Goal: Task Accomplishment & Management: Manage account settings

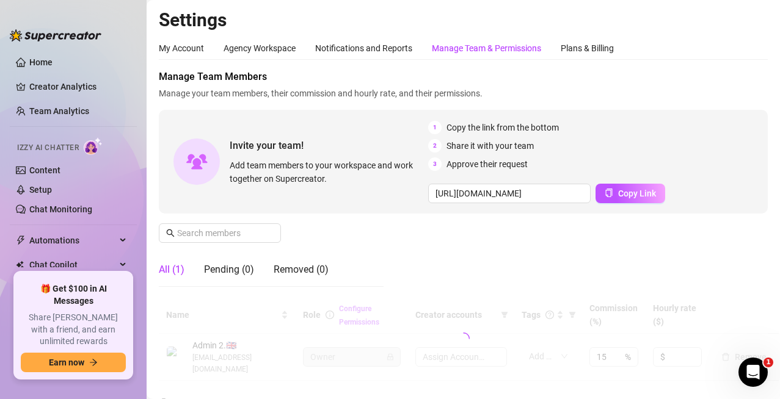
click at [479, 53] on div "Manage Team & Permissions" at bounding box center [486, 48] width 109 height 13
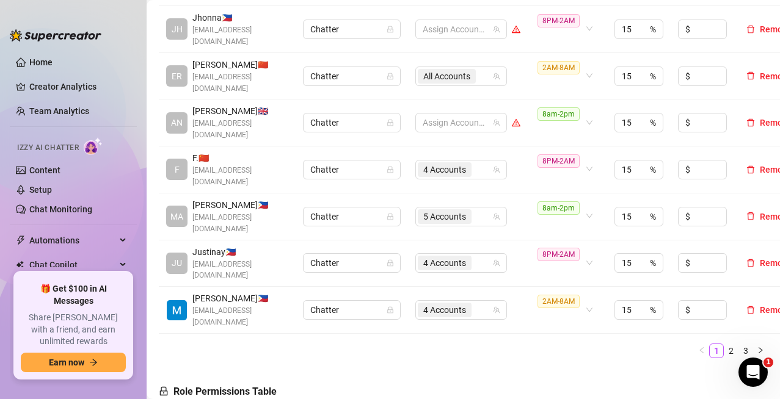
scroll to position [489, 0]
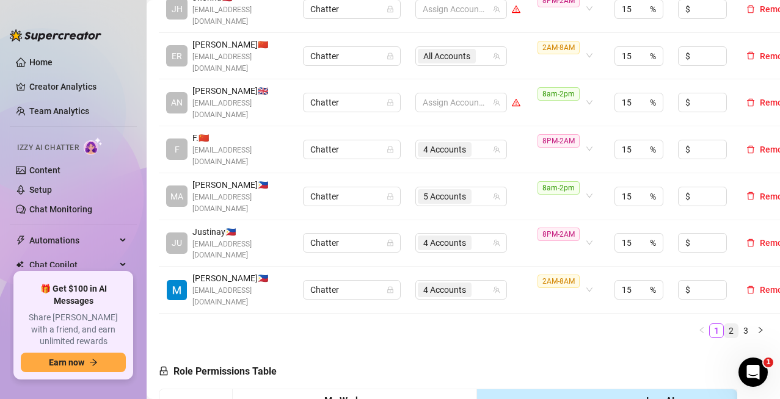
click at [724, 324] on link "2" at bounding box center [730, 330] width 13 height 13
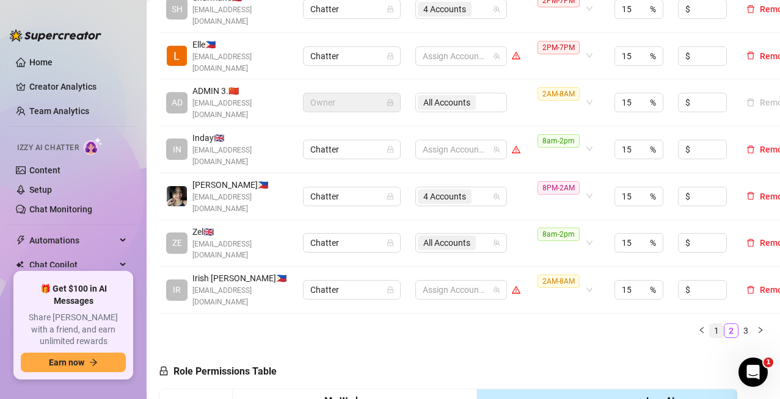
click at [710, 324] on link "1" at bounding box center [716, 330] width 13 height 13
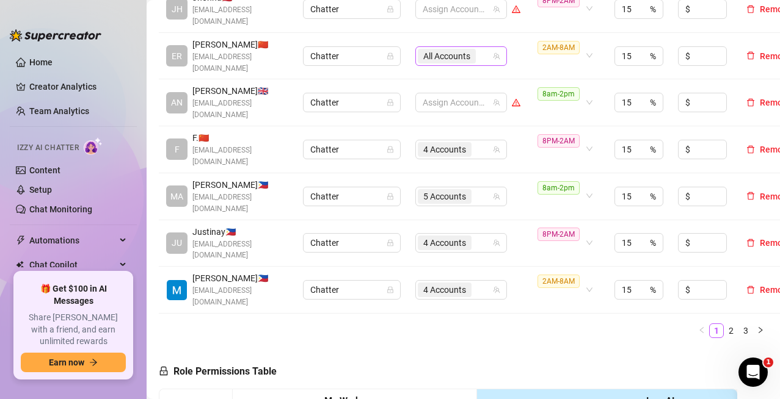
click at [483, 48] on div "All Accounts" at bounding box center [455, 56] width 74 height 17
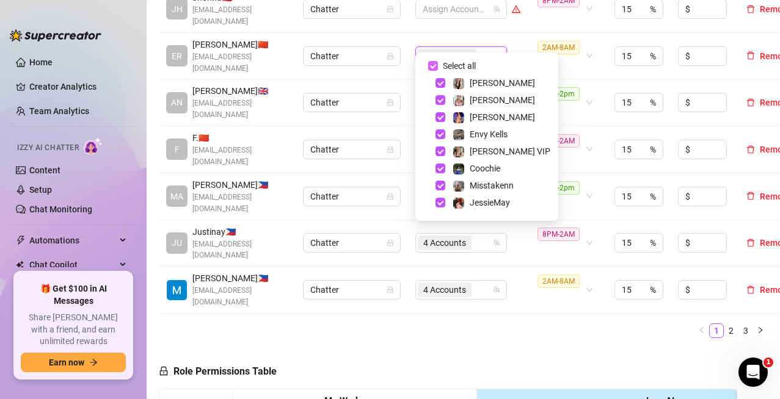
click at [432, 67] on input "Select all" at bounding box center [433, 66] width 10 height 10
click at [431, 64] on input "Select all" at bounding box center [433, 66] width 10 height 10
click at [438, 100] on span "Select tree node" at bounding box center [440, 100] width 10 height 10
checkbox input "false"
click at [442, 116] on span "Select tree node" at bounding box center [440, 117] width 10 height 10
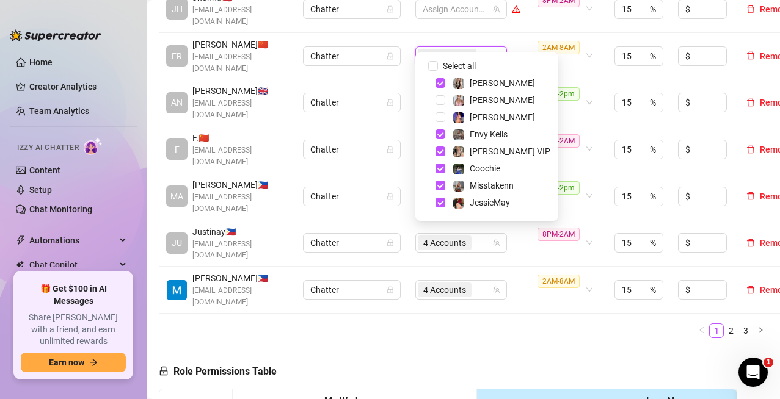
drag, startPoint x: 437, startPoint y: 134, endPoint x: 441, endPoint y: 143, distance: 9.3
click at [437, 134] on span "Select tree node" at bounding box center [440, 134] width 10 height 10
click at [440, 171] on span "Select tree node" at bounding box center [440, 169] width 10 height 10
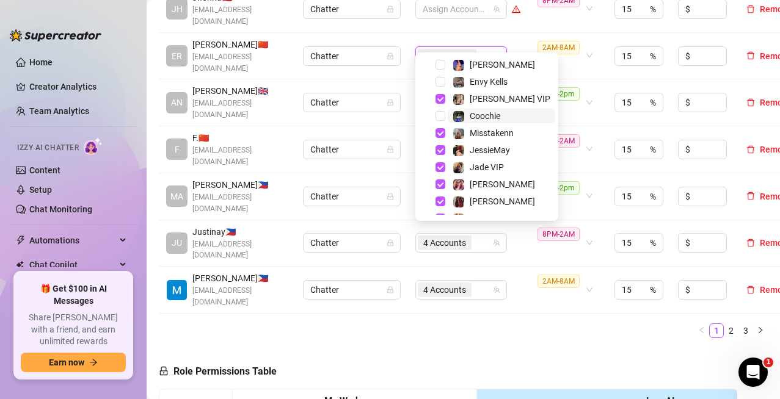
scroll to position [61, 0]
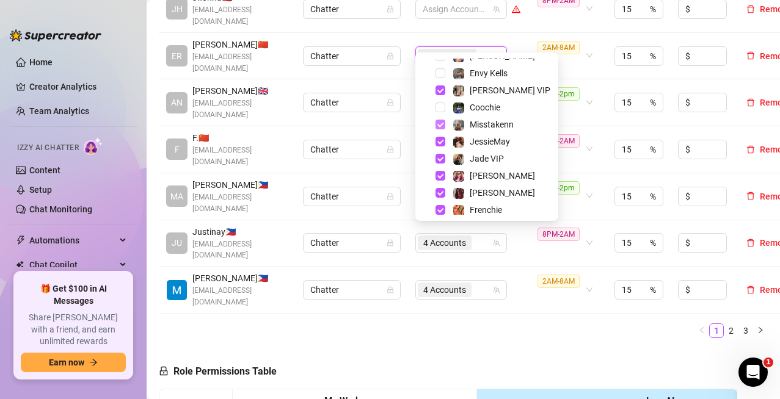
click at [437, 125] on span "Select tree node" at bounding box center [440, 125] width 10 height 10
click at [442, 160] on span "Select tree node" at bounding box center [440, 159] width 10 height 10
click at [443, 174] on span "Select tree node" at bounding box center [440, 176] width 10 height 10
click at [437, 190] on span "Select tree node" at bounding box center [440, 193] width 10 height 10
click at [442, 208] on span "Select tree node" at bounding box center [440, 210] width 10 height 10
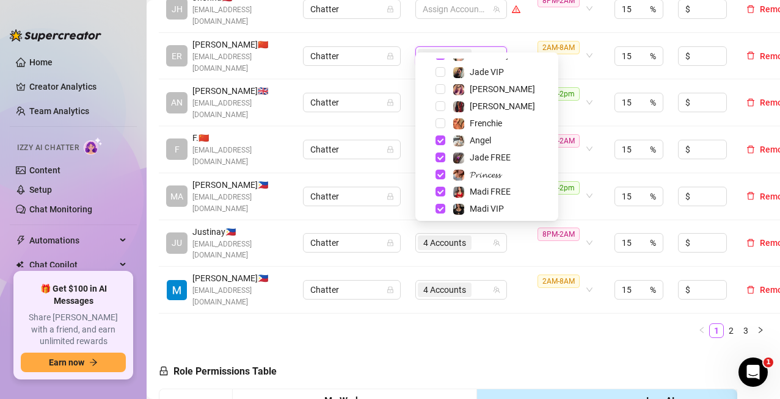
scroll to position [151, 0]
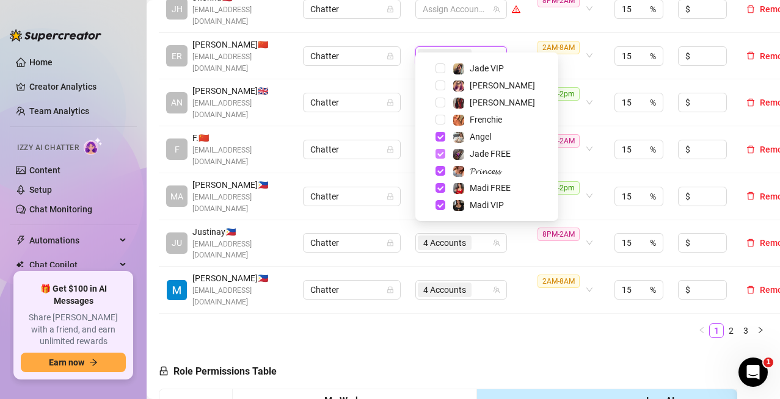
click at [437, 154] on span "Select tree node" at bounding box center [440, 154] width 10 height 10
click at [444, 170] on span "Select tree node" at bounding box center [440, 171] width 10 height 10
drag, startPoint x: 441, startPoint y: 186, endPoint x: 441, endPoint y: 202, distance: 15.3
click at [441, 187] on span "Select tree node" at bounding box center [440, 188] width 10 height 10
click at [441, 202] on span "Select tree node" at bounding box center [440, 205] width 10 height 10
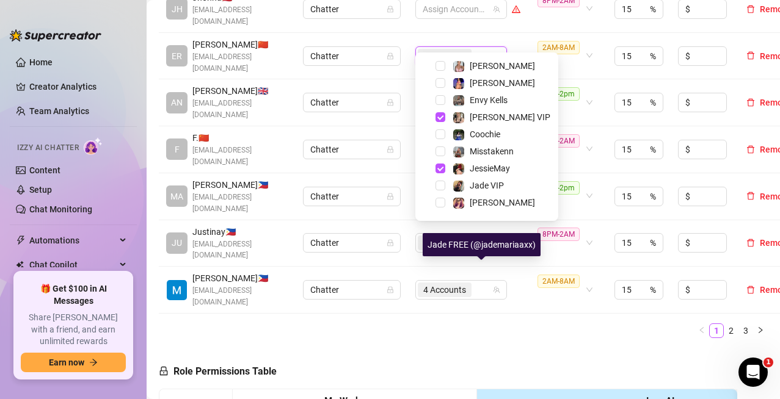
scroll to position [0, 0]
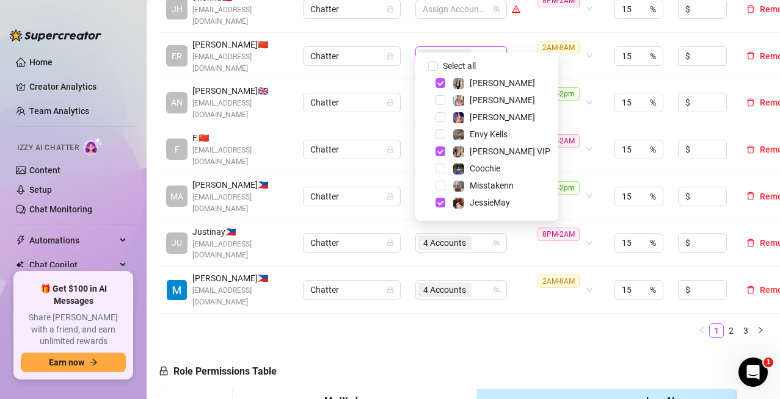
click at [549, 291] on div "Name Role Configure Permissions Creator accounts Tags Commission (%) Hourly rat…" at bounding box center [463, 73] width 609 height 530
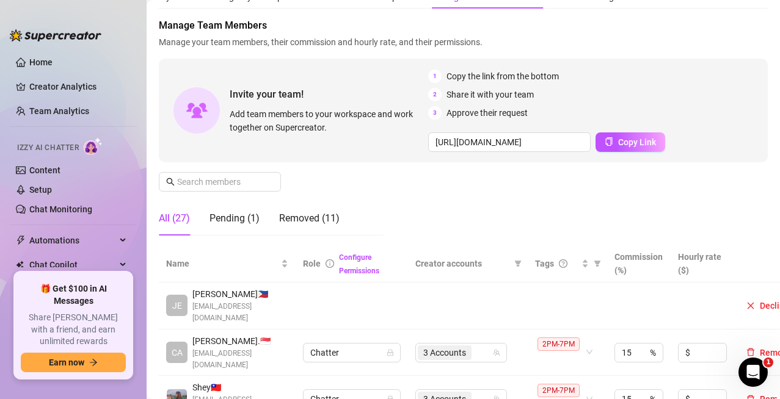
scroll to position [61, 0]
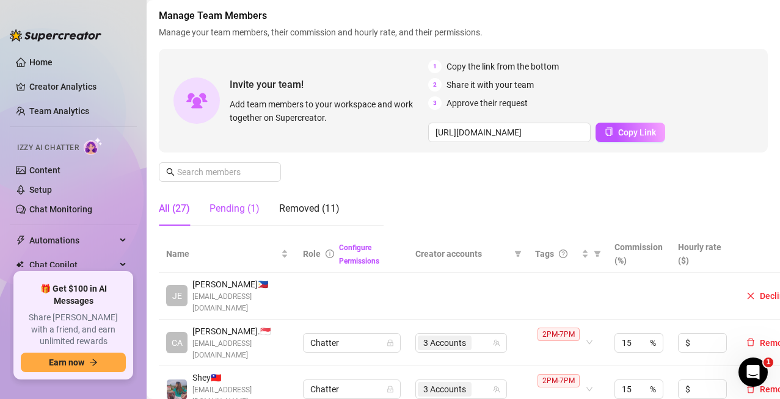
click at [247, 209] on div "Pending (1)" at bounding box center [234, 209] width 50 height 15
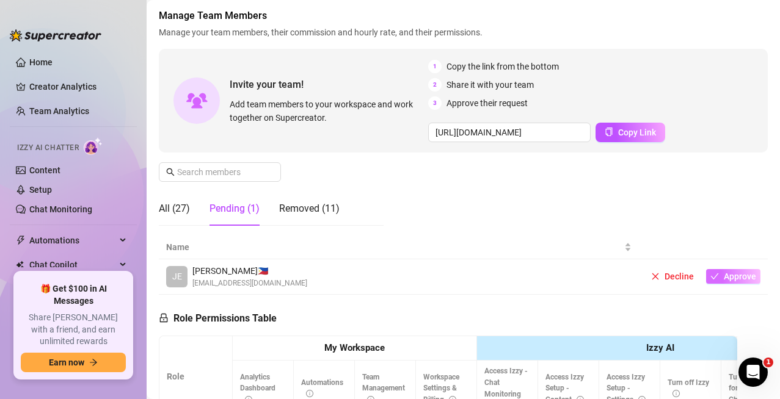
click at [725, 279] on span "Approve" at bounding box center [740, 277] width 32 height 10
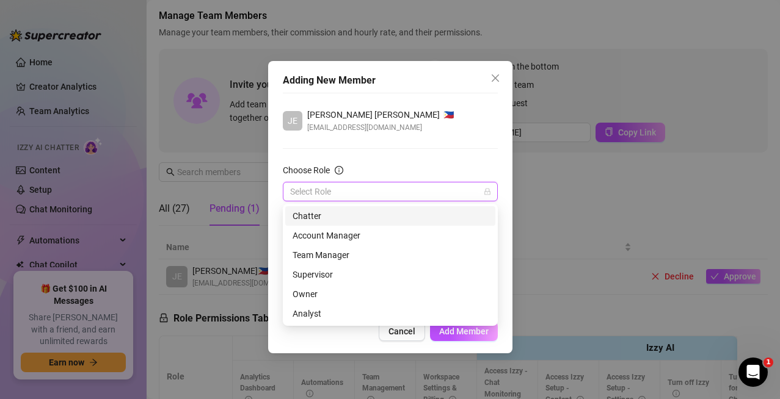
click at [370, 192] on input "Choose Role" at bounding box center [384, 192] width 189 height 18
click at [357, 215] on div "Chatter" at bounding box center [390, 215] width 195 height 13
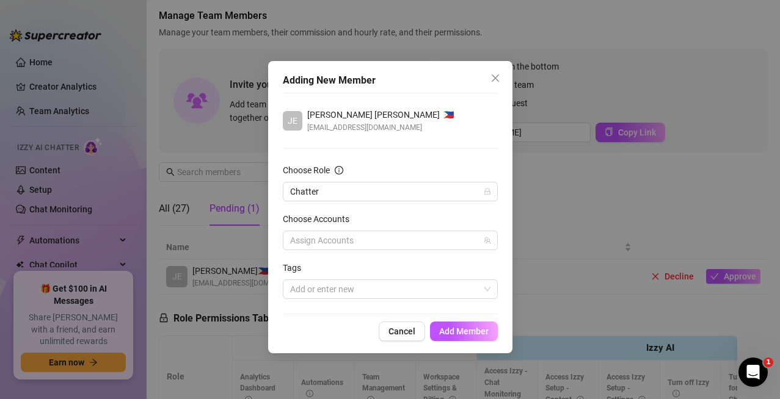
click at [413, 150] on div "JE [PERSON_NAME] [PERSON_NAME] 🇵🇭 [EMAIL_ADDRESS][DOMAIN_NAME] Choose Role Chat…" at bounding box center [390, 204] width 215 height 222
click at [451, 335] on span "Add Member" at bounding box center [463, 332] width 49 height 10
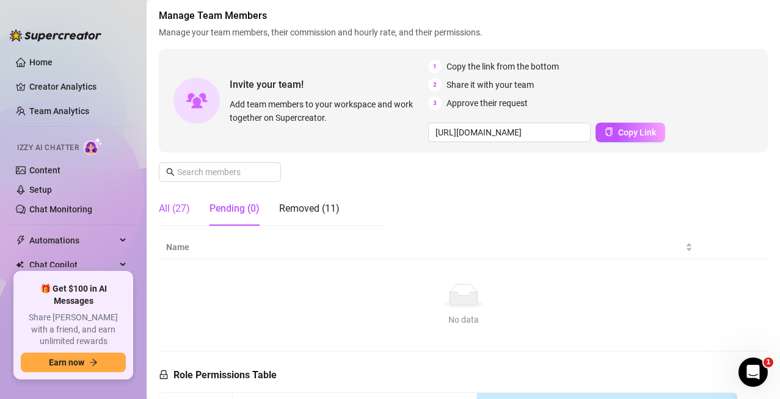
click at [173, 208] on div "All (27)" at bounding box center [174, 209] width 31 height 15
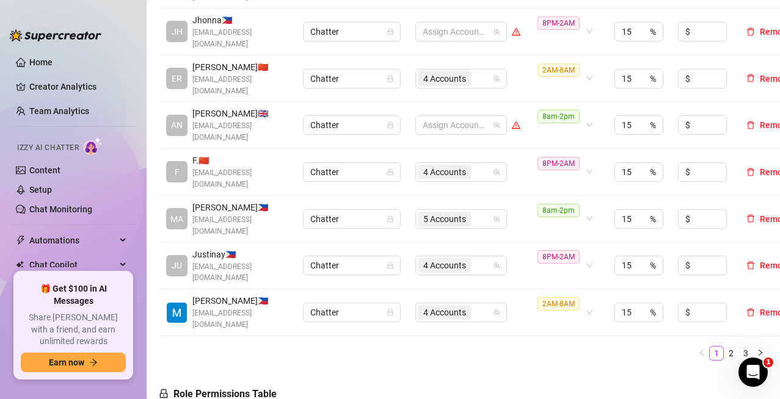
scroll to position [550, 0]
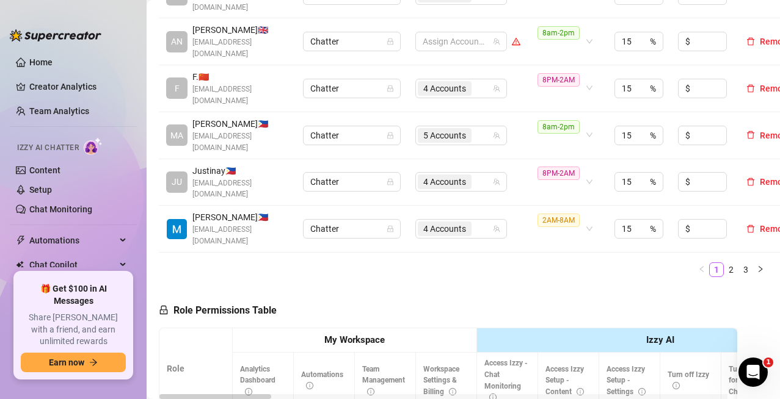
click at [739, 263] on link "3" at bounding box center [745, 269] width 13 height 13
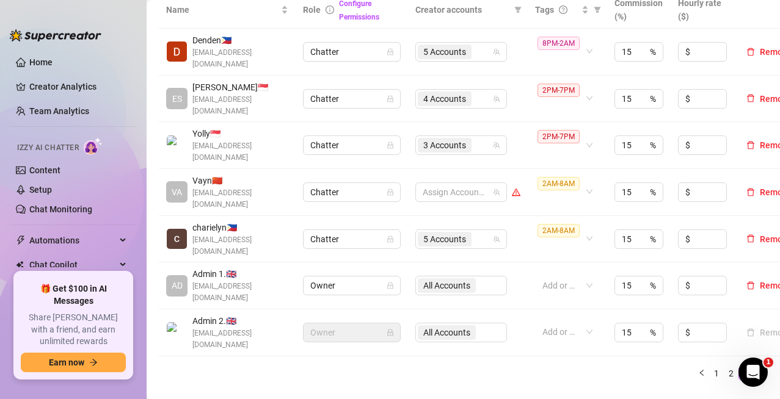
scroll to position [428, 0]
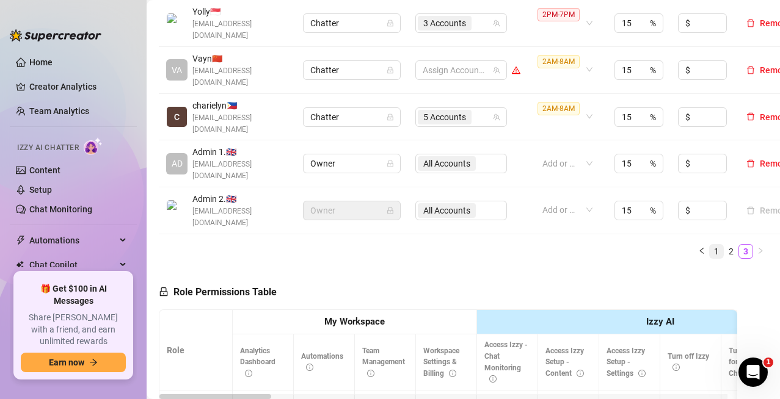
click at [710, 245] on link "1" at bounding box center [716, 251] width 13 height 13
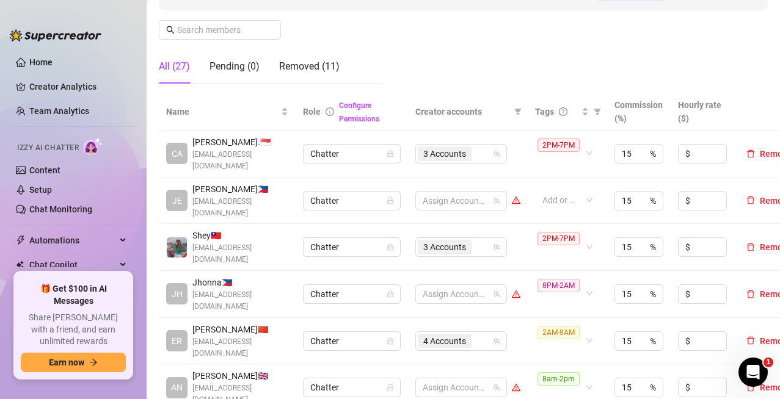
scroll to position [183, 0]
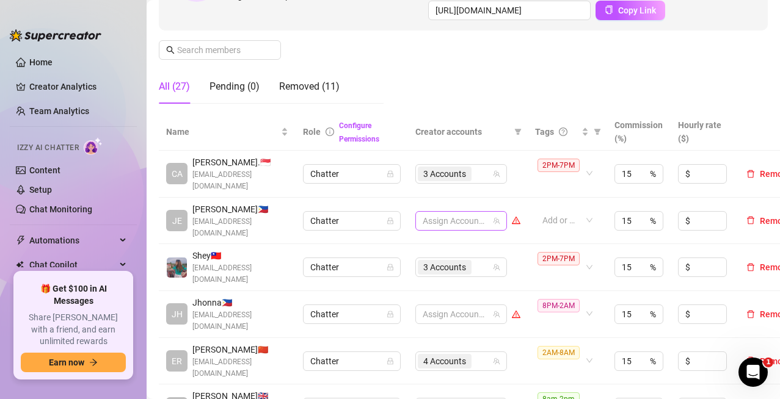
click at [475, 213] on div at bounding box center [455, 221] width 74 height 17
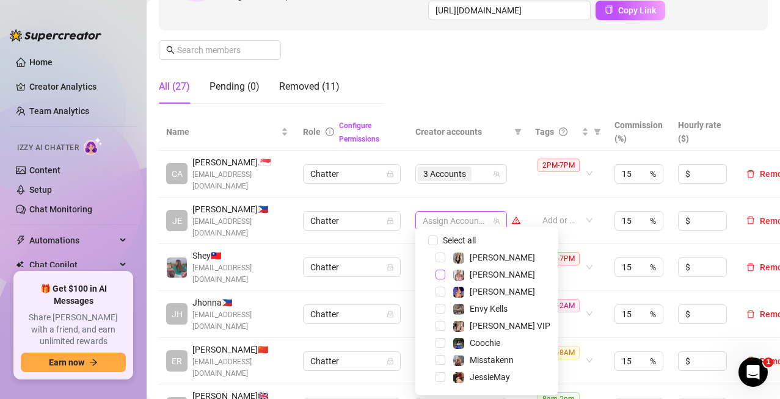
click at [440, 272] on span "Select tree node" at bounding box center [440, 275] width 10 height 10
click at [500, 97] on div "Manage Team Members Manage your team members, their commission and hourly rate,…" at bounding box center [463, -1] width 609 height 227
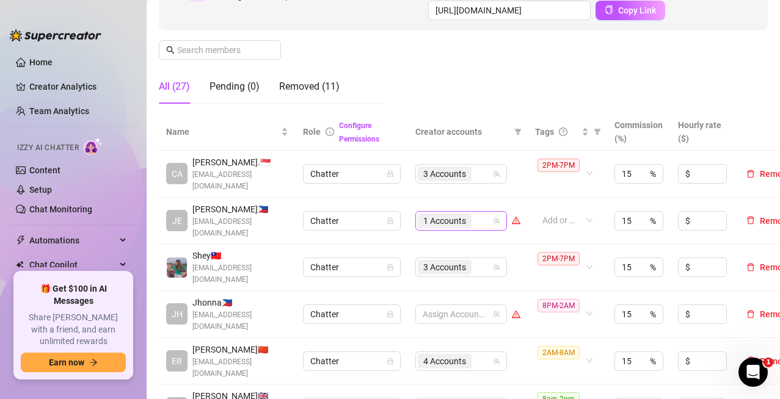
click at [487, 213] on div "1 Accounts" at bounding box center [455, 221] width 74 height 17
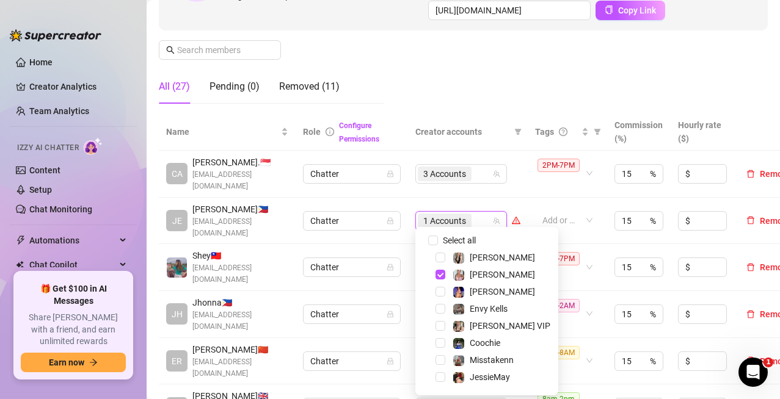
click at [441, 269] on div "[PERSON_NAME]" at bounding box center [486, 274] width 137 height 15
click at [436, 272] on span "Select tree node" at bounding box center [440, 275] width 10 height 10
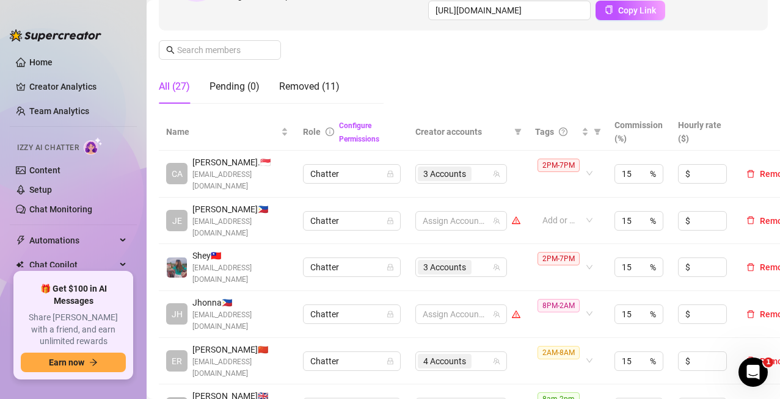
click at [461, 105] on div "Manage Team Members Manage your team members, their commission and hourly rate,…" at bounding box center [463, -1] width 609 height 227
click at [480, 172] on div "3 Accounts" at bounding box center [455, 174] width 74 height 17
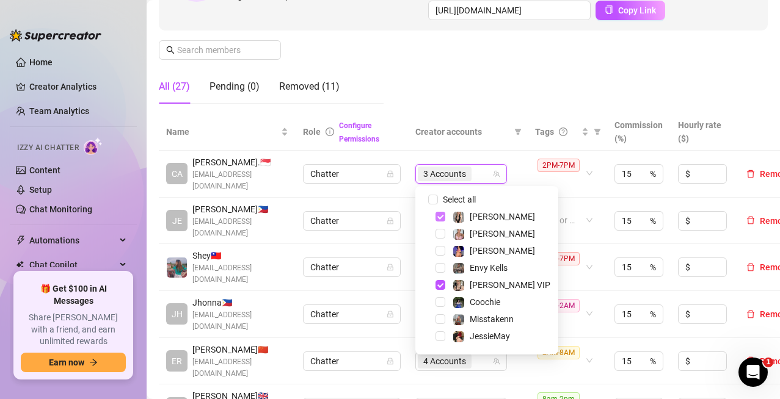
click at [443, 215] on span "Select tree node" at bounding box center [440, 217] width 10 height 10
click at [441, 286] on span "Select tree node" at bounding box center [440, 285] width 10 height 10
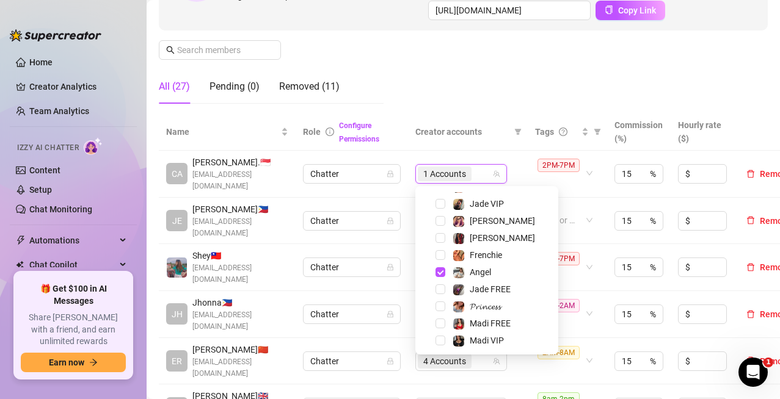
scroll to position [151, 0]
click at [440, 269] on span "Select tree node" at bounding box center [440, 271] width 10 height 10
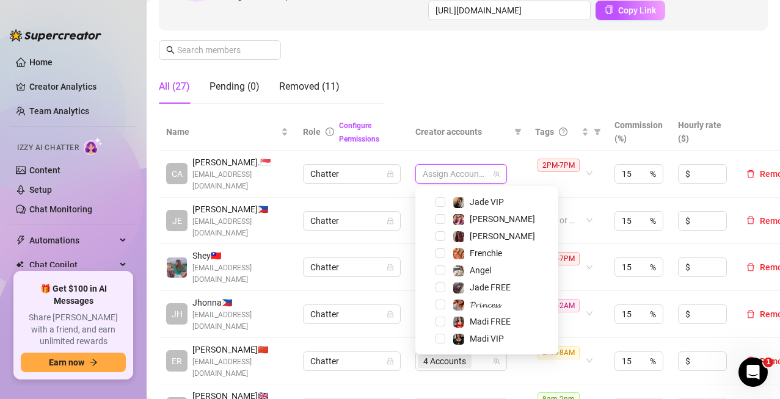
click at [503, 104] on div "Manage Team Members Manage your team members, their commission and hourly rate,…" at bounding box center [463, -1] width 609 height 227
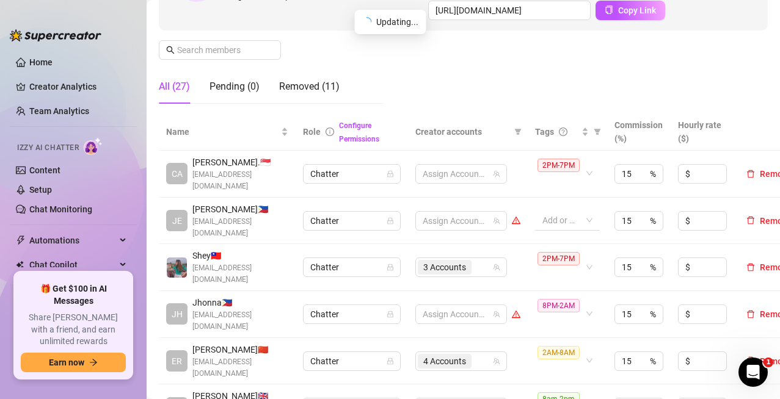
click at [586, 216] on div "Add or enter new" at bounding box center [567, 221] width 65 height 20
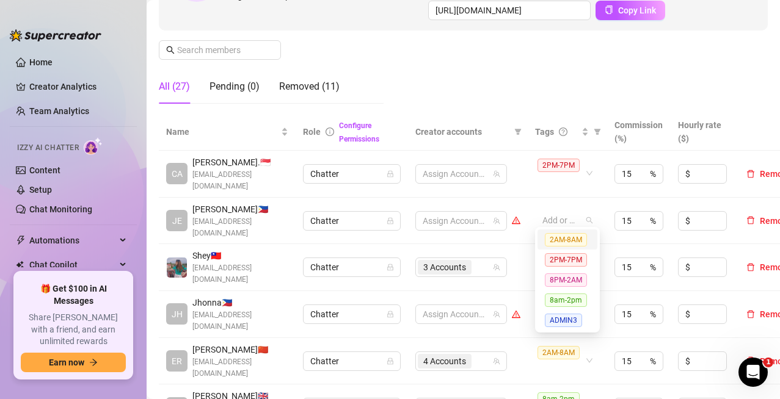
click at [570, 242] on span "2AM-8AM" at bounding box center [566, 239] width 42 height 13
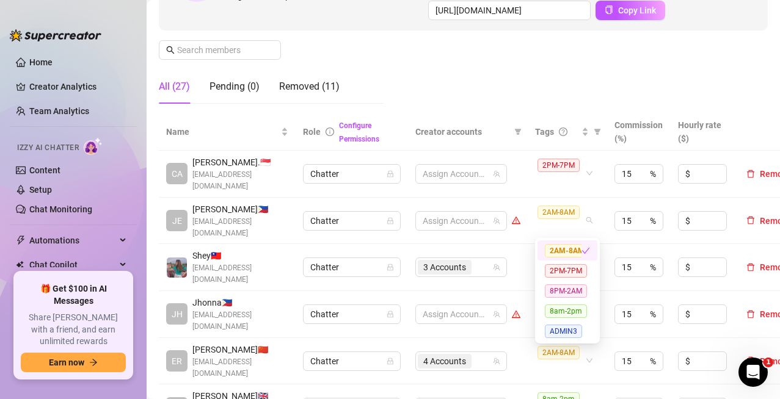
click at [497, 68] on div "Manage Team Members Manage your team members, their commission and hourly rate,…" at bounding box center [463, -1] width 609 height 227
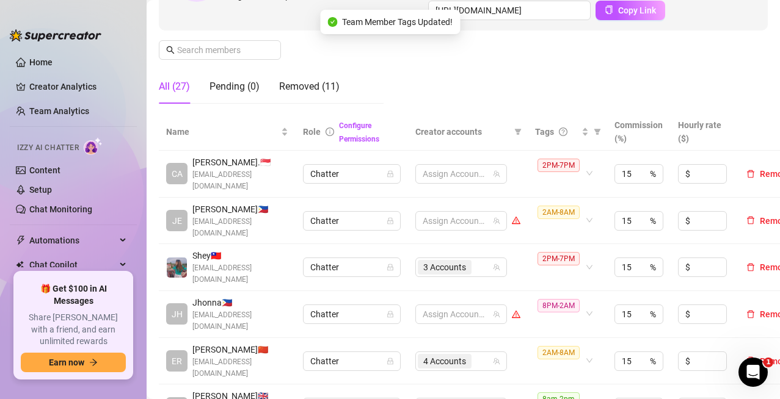
scroll to position [305, 0]
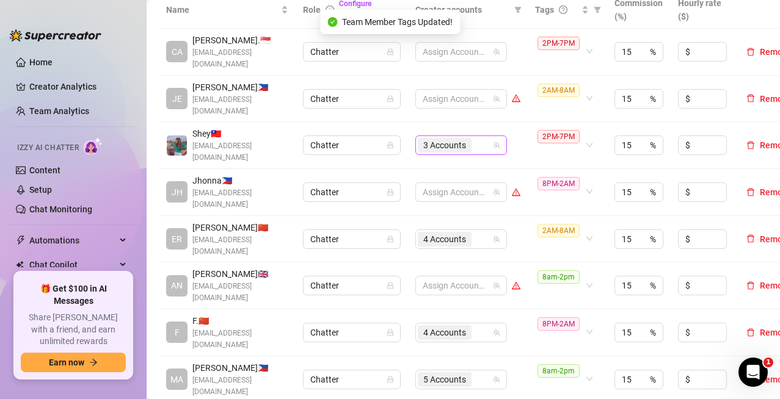
click at [479, 148] on div "3 Accounts" at bounding box center [455, 145] width 74 height 17
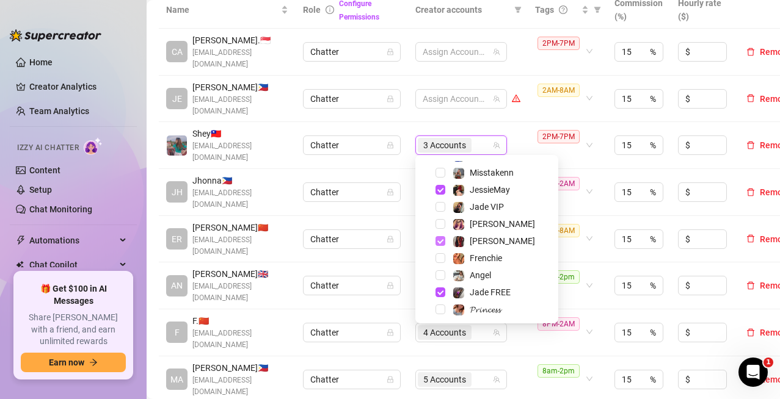
scroll to position [122, 0]
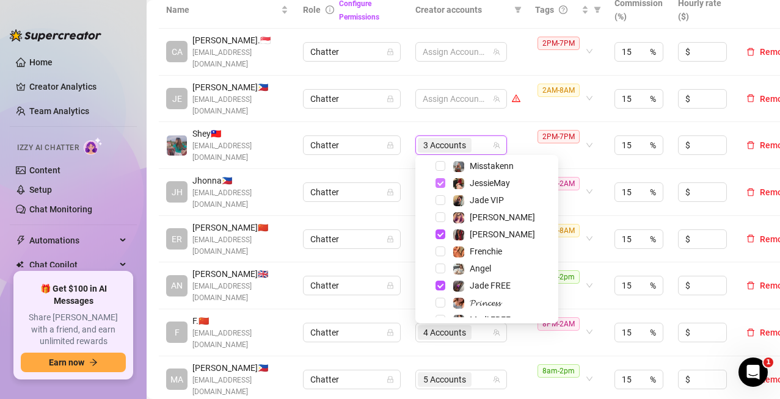
click at [437, 185] on span "Select tree node" at bounding box center [440, 183] width 10 height 10
drag, startPoint x: 441, startPoint y: 235, endPoint x: 443, endPoint y: 264, distance: 29.4
click at [441, 236] on span "Select tree node" at bounding box center [440, 235] width 10 height 10
click at [438, 286] on span "Select tree node" at bounding box center [440, 286] width 10 height 10
click at [520, 122] on td "Assign Accounts" at bounding box center [468, 145] width 120 height 47
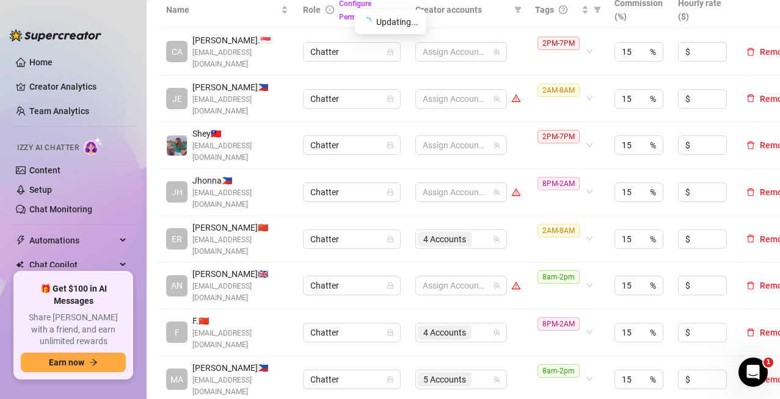
scroll to position [366, 0]
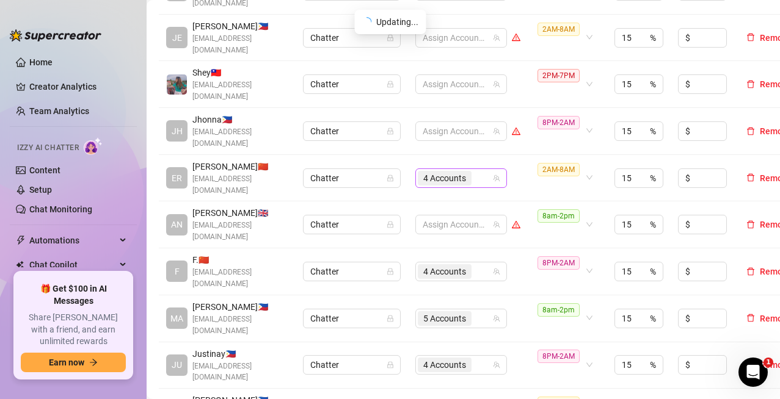
click at [479, 170] on div "4 Accounts" at bounding box center [455, 178] width 74 height 17
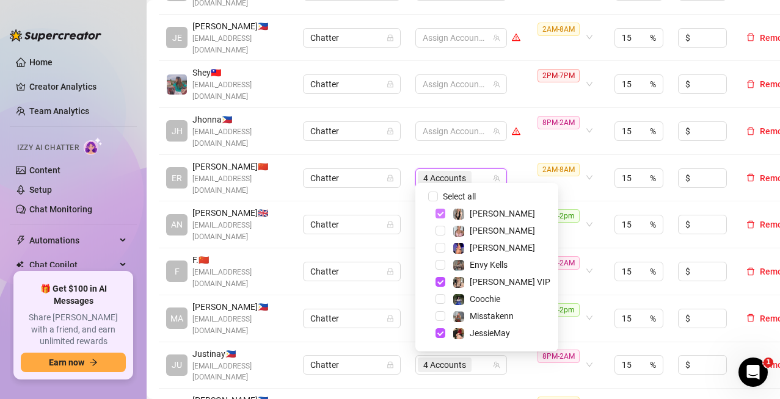
click at [440, 214] on span "Select tree node" at bounding box center [440, 214] width 10 height 10
click at [439, 281] on span "Select tree node" at bounding box center [440, 282] width 10 height 10
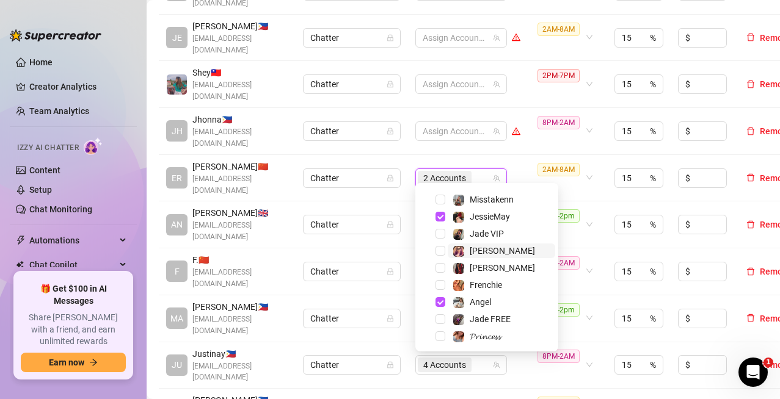
scroll to position [122, 0]
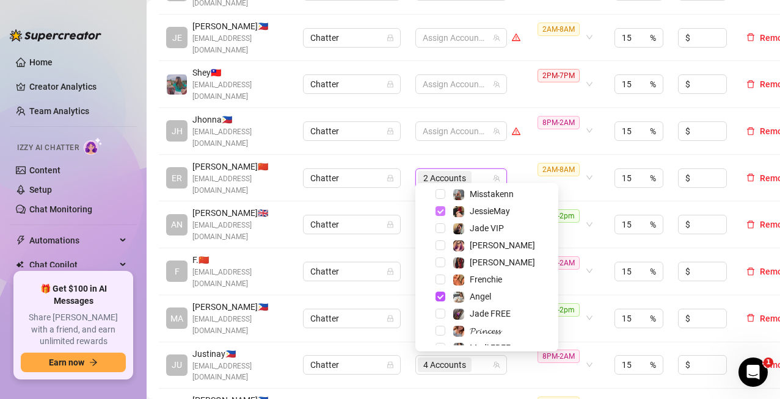
click at [442, 214] on span "Select tree node" at bounding box center [440, 211] width 10 height 10
click at [440, 295] on span "Select tree node" at bounding box center [440, 297] width 10 height 10
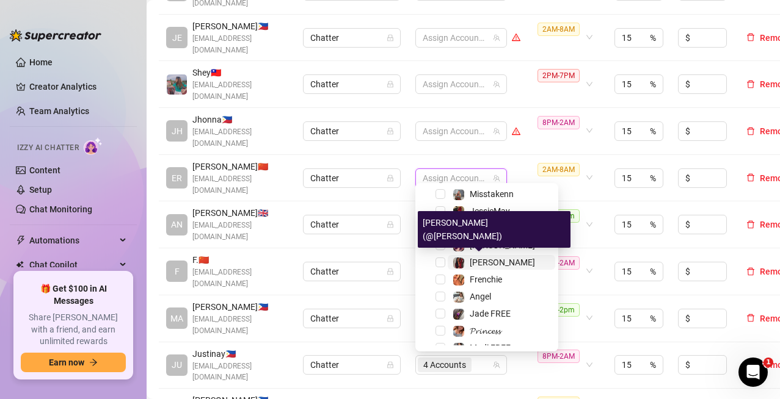
scroll to position [151, 0]
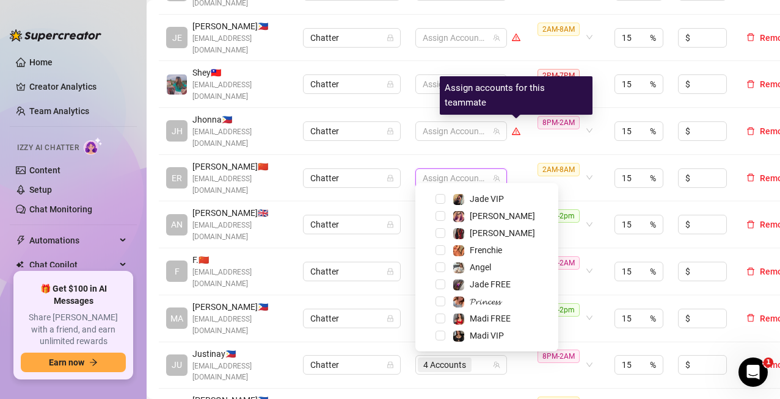
drag, startPoint x: 523, startPoint y: 110, endPoint x: 503, endPoint y: 245, distance: 136.4
click at [523, 109] on div "Assign accounts for this teammate" at bounding box center [516, 95] width 153 height 38
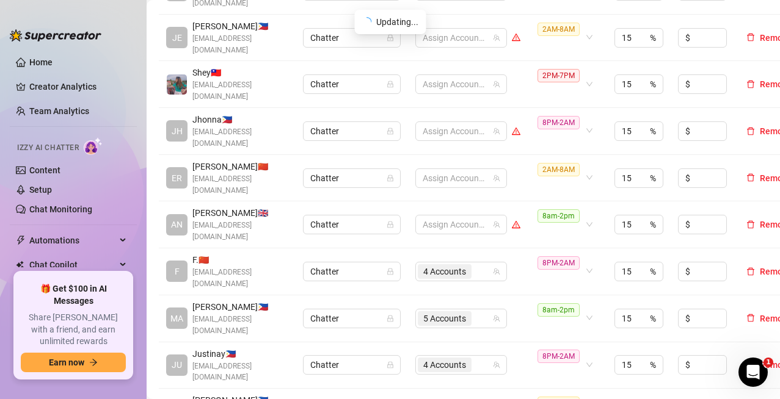
scroll to position [428, 0]
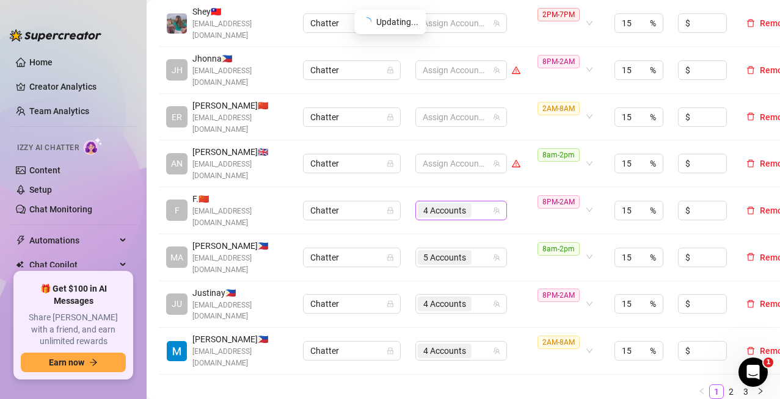
click at [477, 202] on div "4 Accounts" at bounding box center [455, 210] width 74 height 17
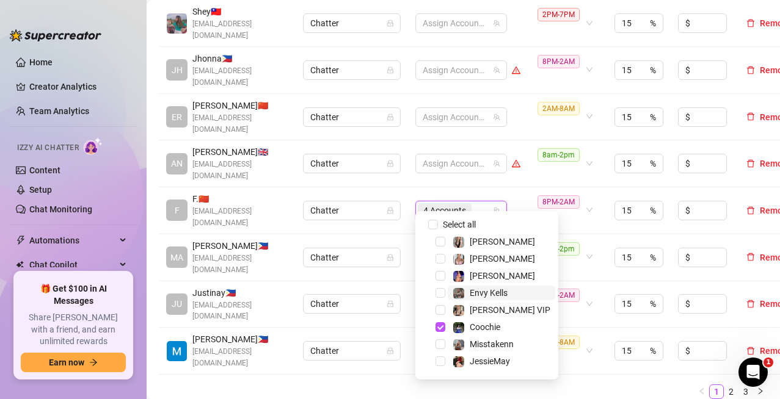
scroll to position [61, 0]
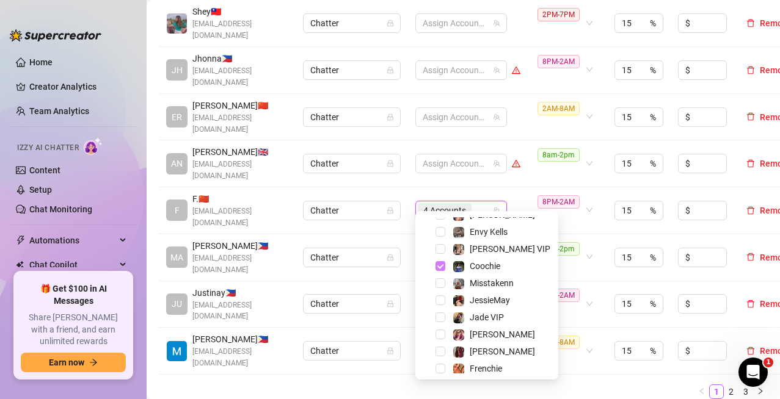
click at [438, 268] on span "Select tree node" at bounding box center [440, 266] width 10 height 10
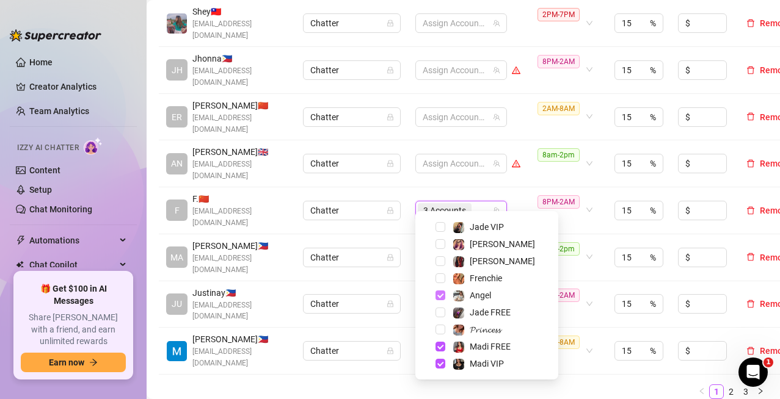
click at [440, 294] on span "Select tree node" at bounding box center [440, 296] width 10 height 10
click at [439, 348] on span "Select tree node" at bounding box center [440, 347] width 10 height 10
click at [443, 363] on span "Select tree node" at bounding box center [440, 364] width 10 height 10
click at [525, 187] on td "Assign Accounts" at bounding box center [468, 210] width 120 height 47
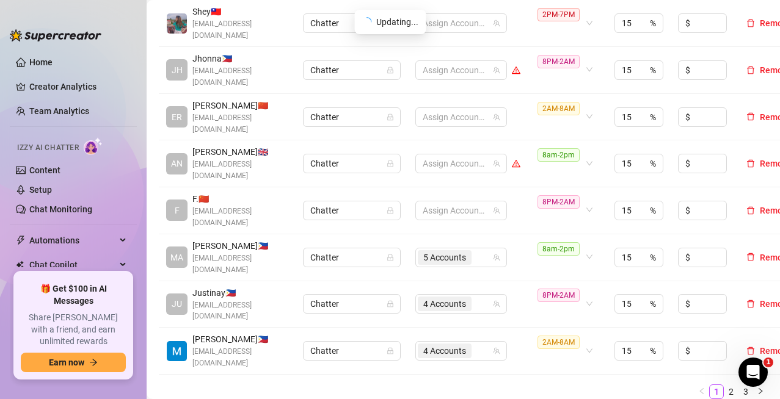
scroll to position [489, 0]
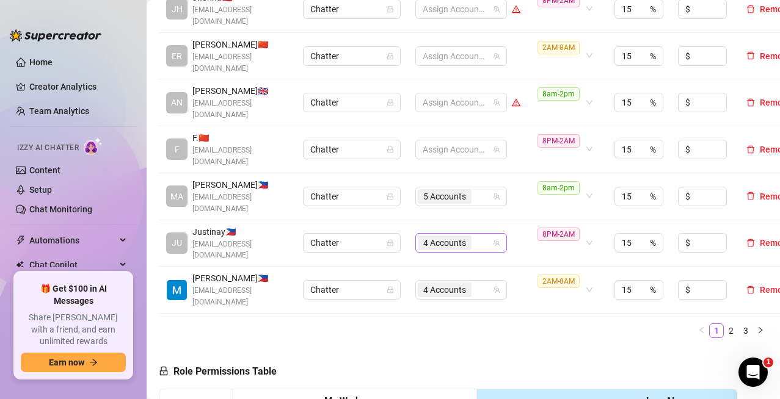
click at [477, 235] on div "4 Accounts" at bounding box center [455, 243] width 74 height 17
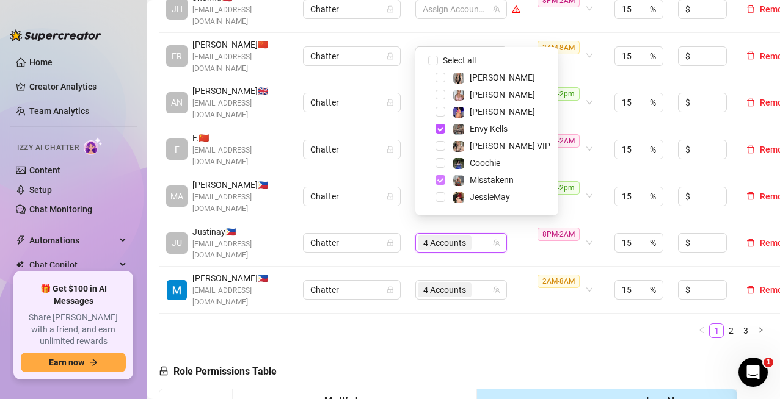
click at [443, 181] on span "Select tree node" at bounding box center [440, 180] width 10 height 10
click at [441, 128] on span "Select tree node" at bounding box center [440, 129] width 10 height 10
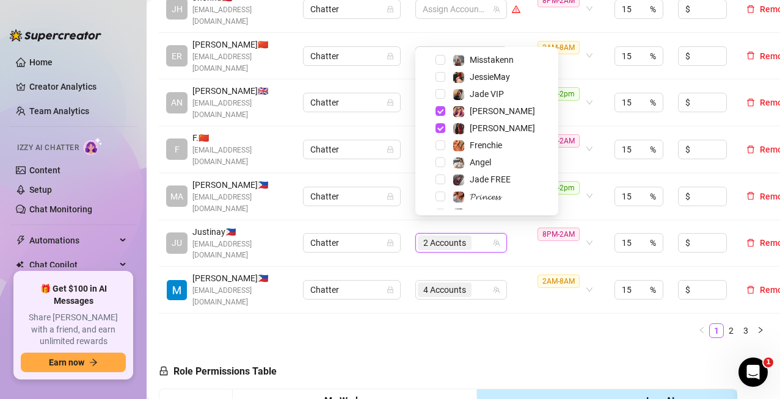
scroll to position [122, 0]
click at [437, 110] on span "Select tree node" at bounding box center [440, 109] width 10 height 10
click at [439, 125] on span "Select tree node" at bounding box center [440, 127] width 10 height 10
click at [498, 324] on ul "1 2 3" at bounding box center [463, 331] width 609 height 15
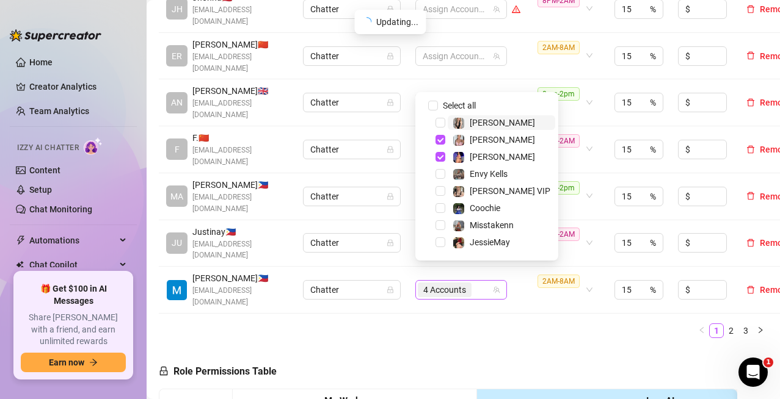
click at [479, 282] on div "4 Accounts" at bounding box center [455, 290] width 74 height 17
click at [439, 140] on span "Select tree node" at bounding box center [440, 140] width 10 height 10
click at [443, 157] on span "Select tree node" at bounding box center [440, 157] width 10 height 10
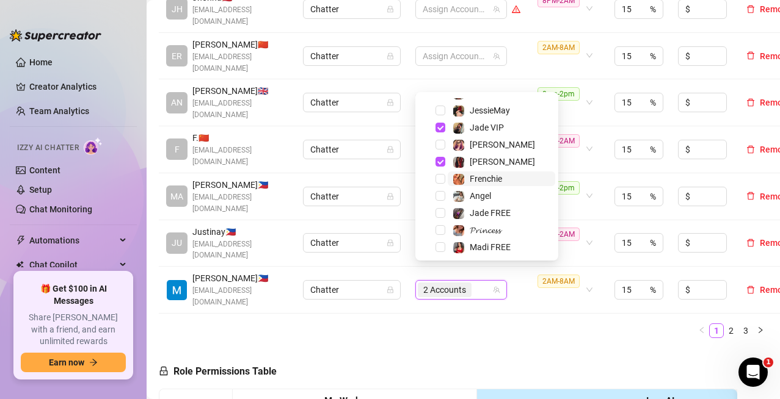
scroll to position [151, 0]
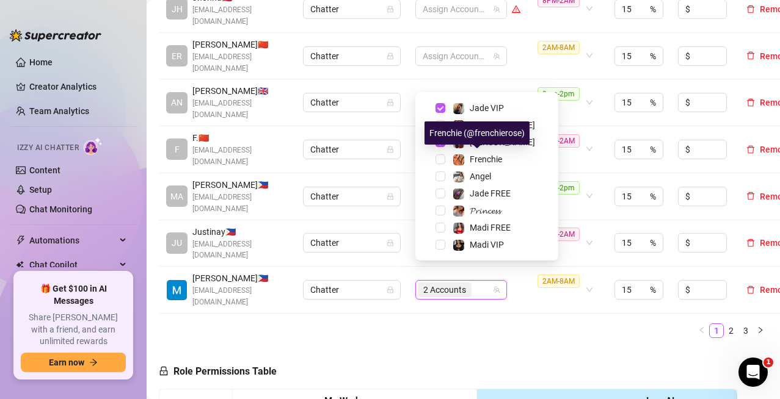
click at [445, 151] on body "Home Creator Analytics Team Analytics Izzy AI Chatter Content Setup Chat Monito…" at bounding box center [390, 199] width 780 height 399
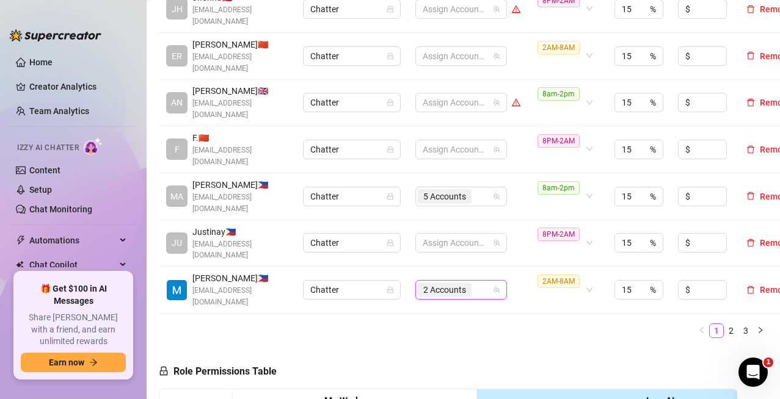
click at [486, 282] on div "2 Accounts" at bounding box center [455, 290] width 74 height 17
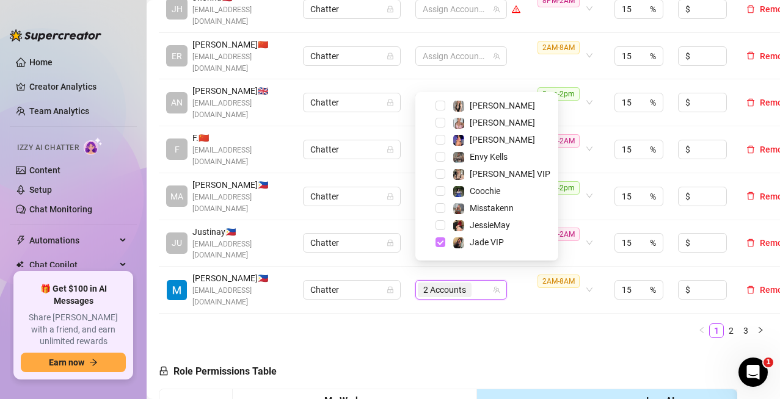
click at [440, 244] on span "Select tree node" at bounding box center [440, 243] width 10 height 10
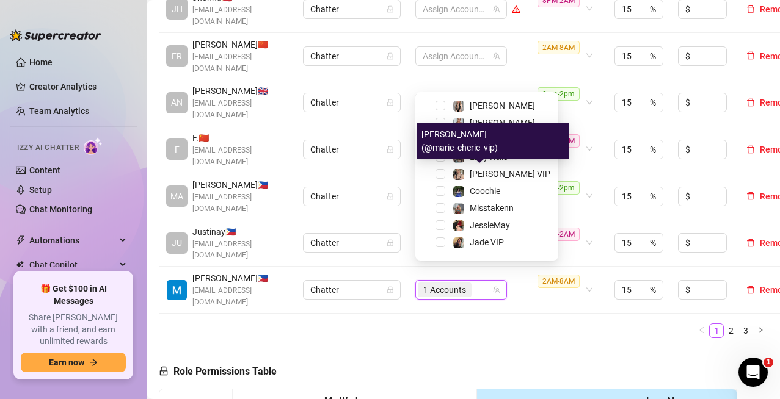
scroll to position [151, 0]
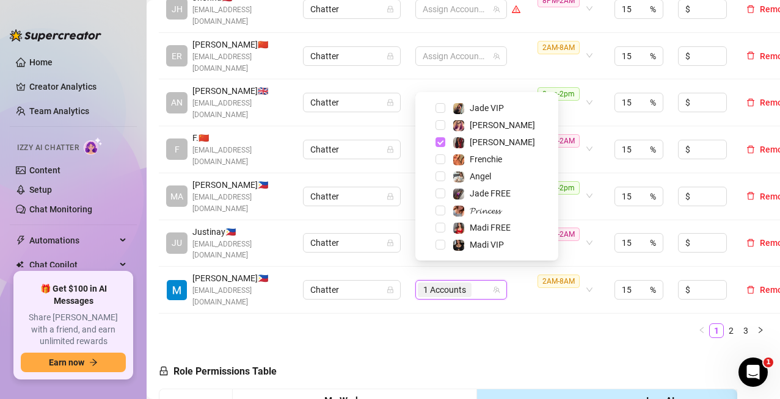
click at [438, 146] on span "Select tree node" at bounding box center [440, 142] width 10 height 10
click at [519, 324] on ul "1 2 3" at bounding box center [463, 331] width 609 height 15
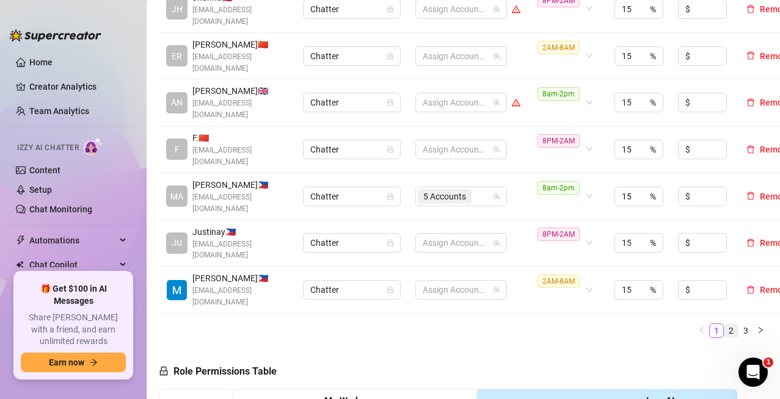
click at [724, 324] on link "2" at bounding box center [730, 330] width 13 height 13
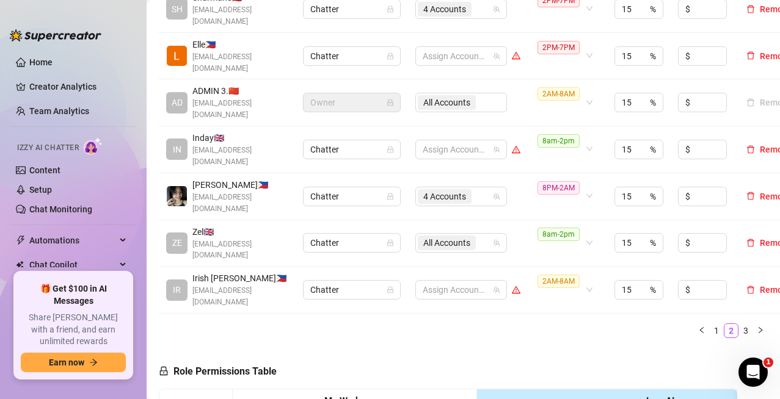
scroll to position [366, 0]
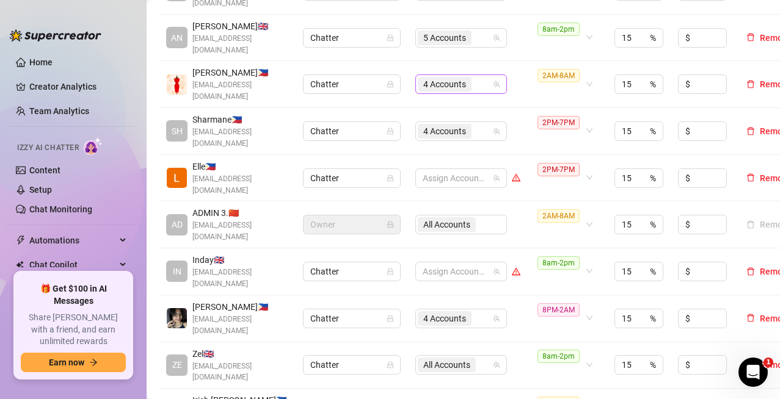
click at [484, 86] on div "4 Accounts" at bounding box center [455, 84] width 74 height 17
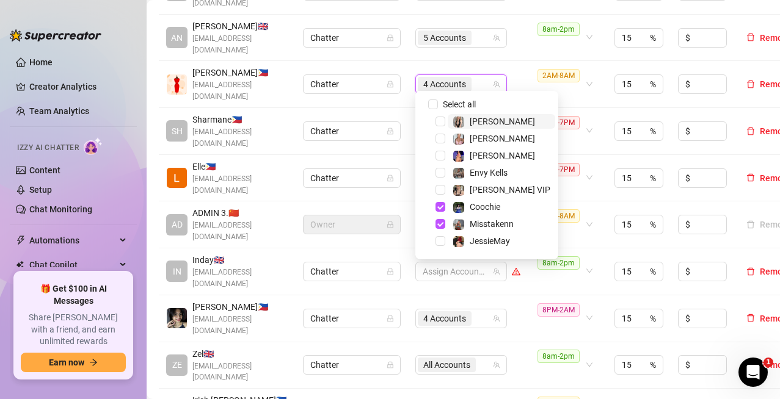
click at [522, 65] on td "4 Accounts" at bounding box center [468, 84] width 120 height 47
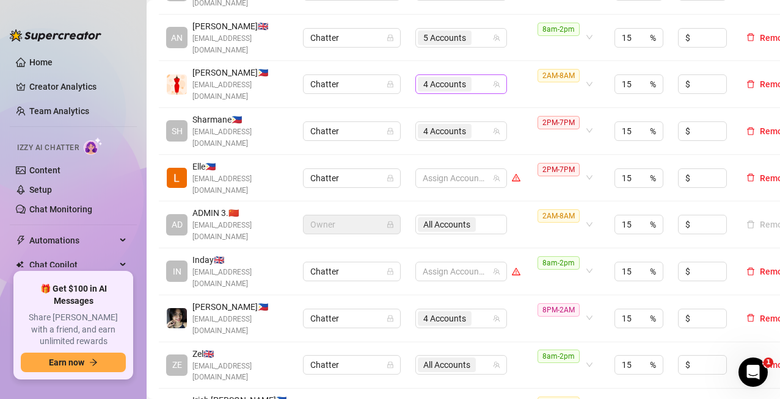
click at [482, 78] on div "4 Accounts" at bounding box center [455, 84] width 74 height 17
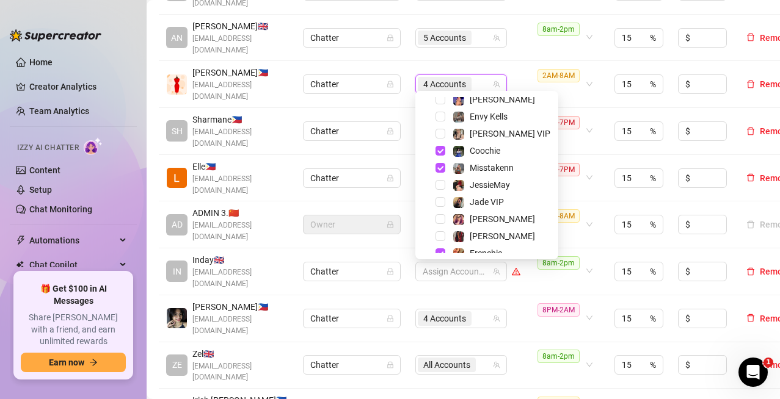
scroll to position [61, 0]
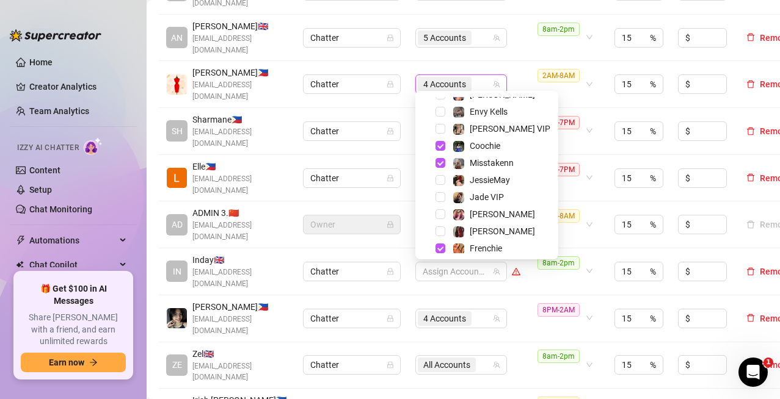
click at [517, 76] on td "4 Accounts" at bounding box center [468, 84] width 120 height 47
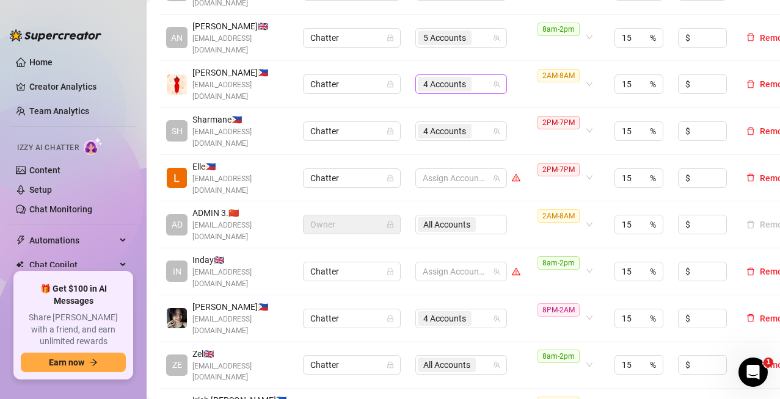
click at [482, 79] on div "4 Accounts" at bounding box center [455, 84] width 74 height 17
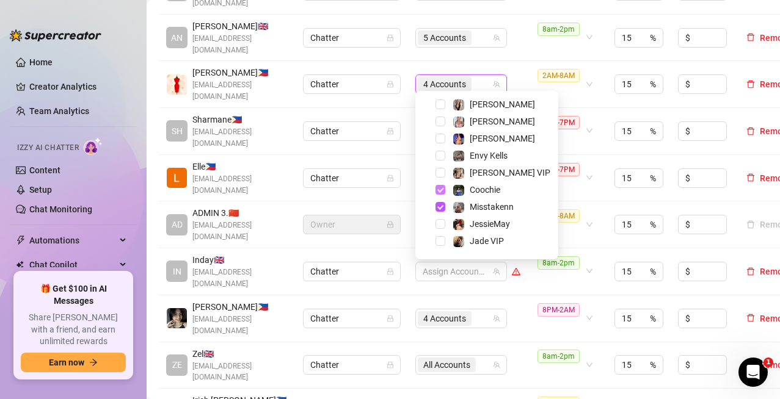
click at [438, 189] on span "Select tree node" at bounding box center [440, 190] width 10 height 10
click at [440, 208] on span "Select tree node" at bounding box center [440, 207] width 10 height 10
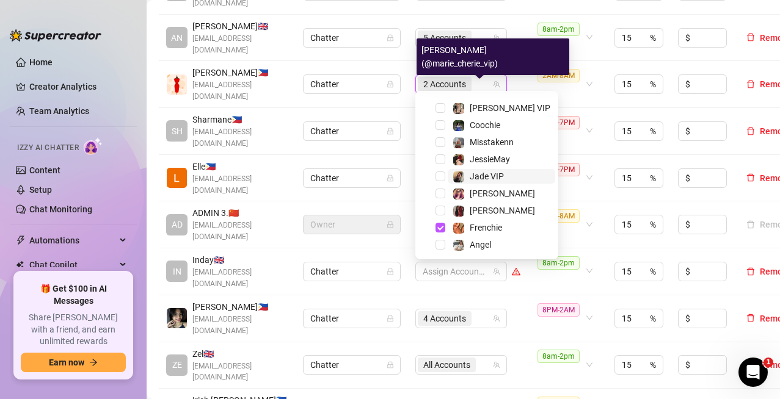
scroll to position [139, 0]
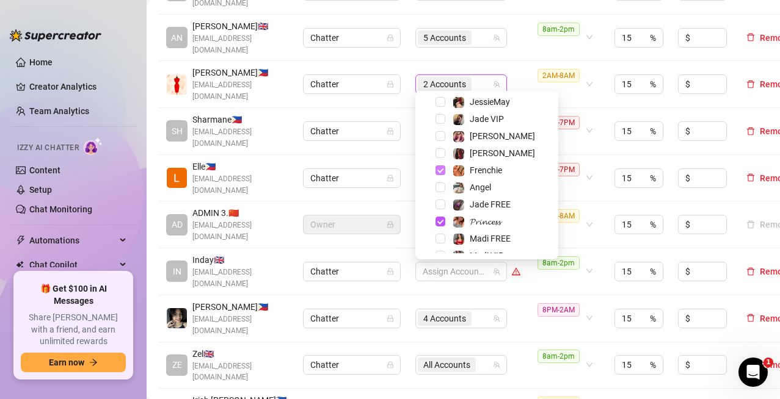
click at [441, 172] on span "Select tree node" at bounding box center [440, 171] width 10 height 10
click at [438, 215] on div "𝓟𝓻𝓲𝓷𝓬𝓮𝓼𝓼" at bounding box center [486, 221] width 137 height 15
click at [440, 220] on span "Select tree node" at bounding box center [440, 222] width 10 height 10
click at [567, 179] on div "2PM-7PM" at bounding box center [560, 177] width 47 height 31
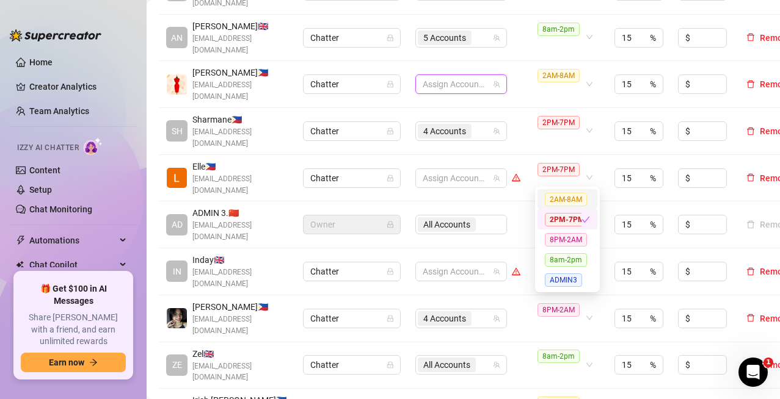
click at [616, 189] on td "15 %" at bounding box center [639, 178] width 64 height 47
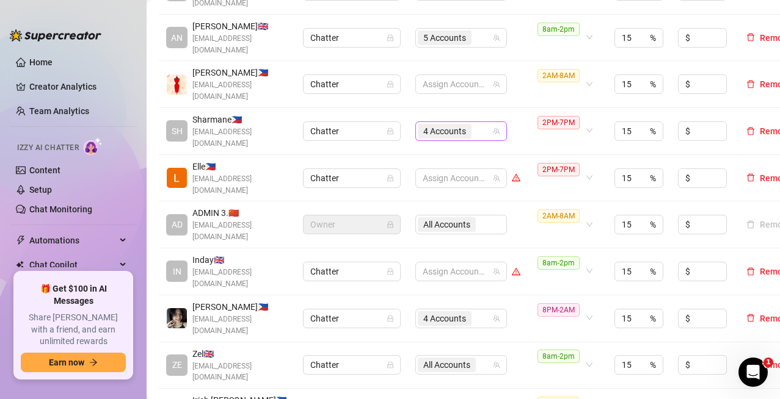
click at [481, 126] on div "4 Accounts" at bounding box center [455, 131] width 74 height 17
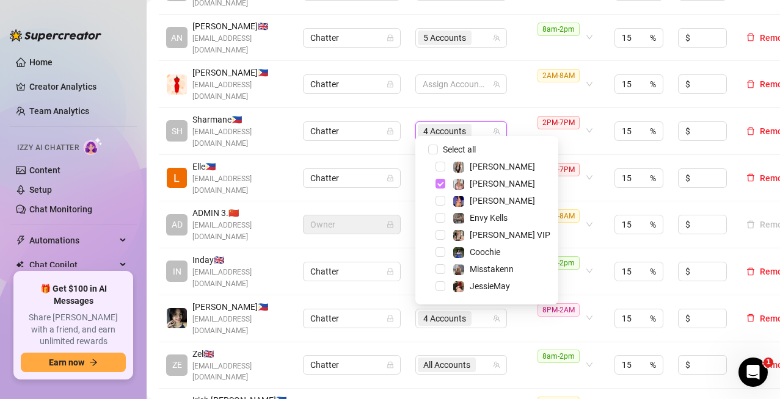
click at [437, 181] on span "Select tree node" at bounding box center [440, 184] width 10 height 10
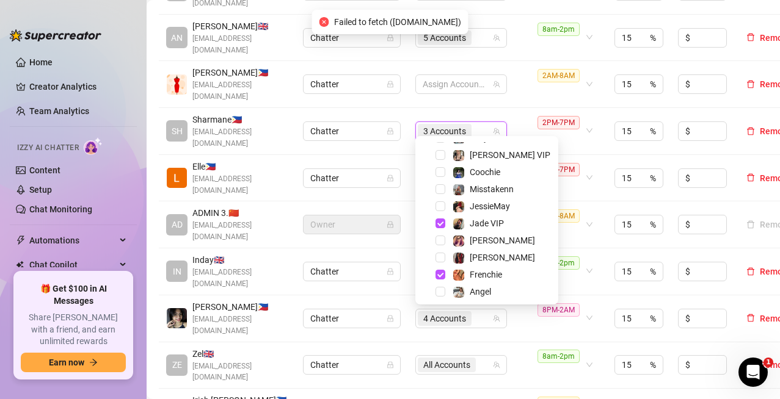
scroll to position [122, 0]
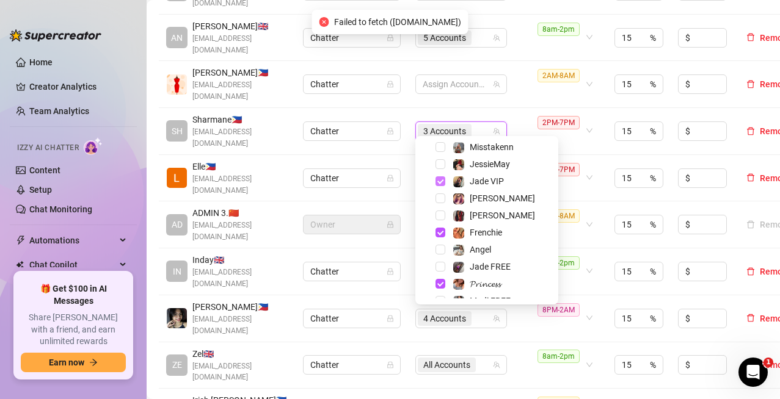
click at [436, 183] on span "Select tree node" at bounding box center [440, 181] width 10 height 10
click at [443, 232] on span "Select tree node" at bounding box center [440, 233] width 10 height 10
click at [439, 285] on span "Select tree node" at bounding box center [440, 284] width 10 height 10
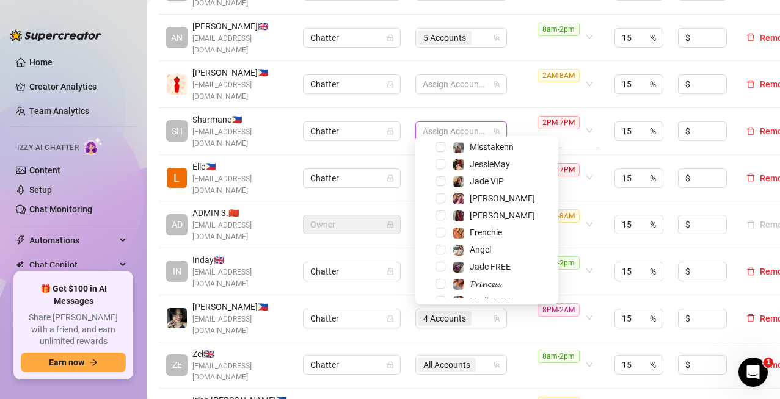
click at [405, 108] on td "Chatter" at bounding box center [352, 131] width 112 height 47
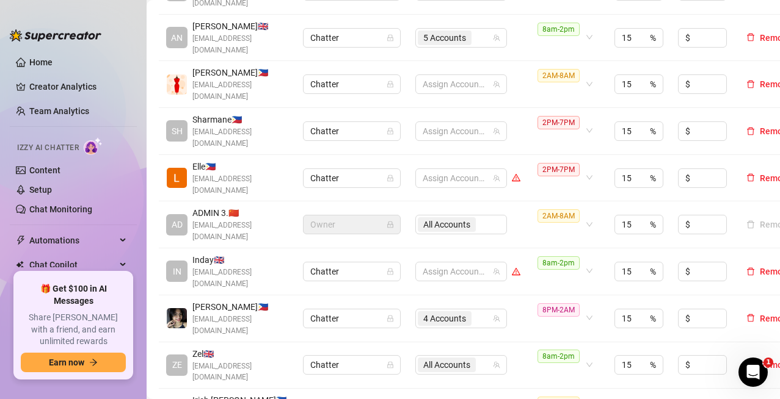
scroll to position [428, 0]
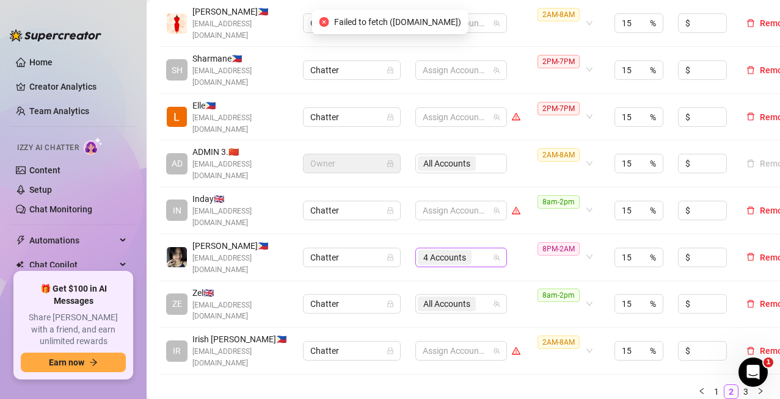
click at [478, 249] on div "4 Accounts" at bounding box center [455, 257] width 74 height 17
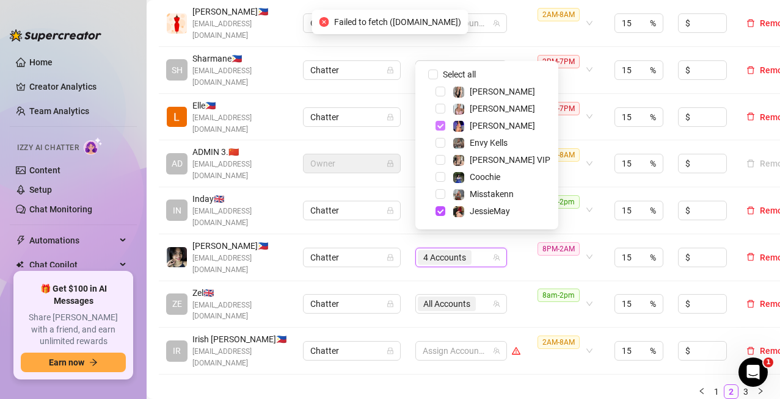
click at [439, 125] on span "Select tree node" at bounding box center [440, 126] width 10 height 10
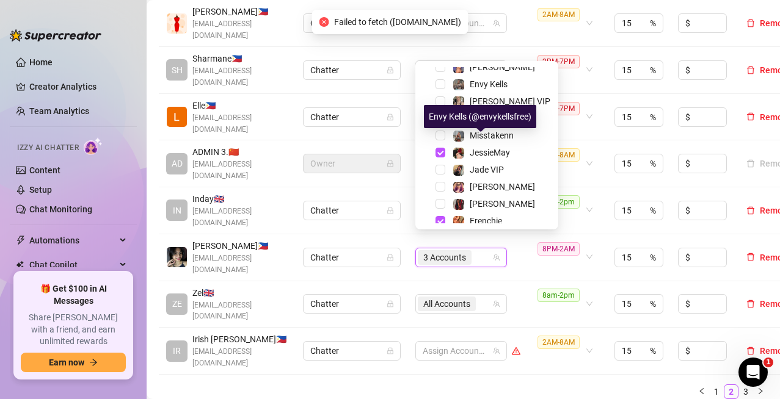
scroll to position [61, 0]
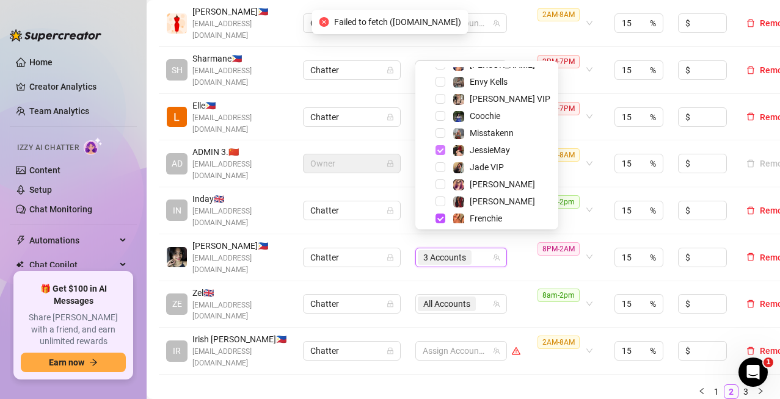
click at [440, 150] on span "Select tree node" at bounding box center [440, 150] width 10 height 10
click at [438, 217] on span "Select tree node" at bounding box center [440, 219] width 10 height 10
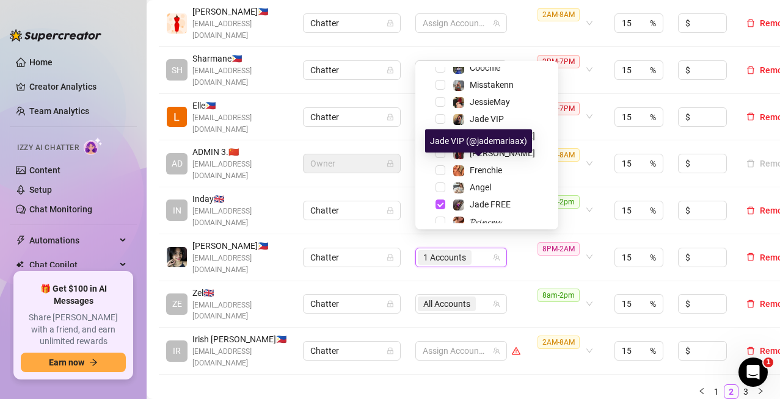
click at [438, 200] on span "Select tree node" at bounding box center [440, 205] width 10 height 10
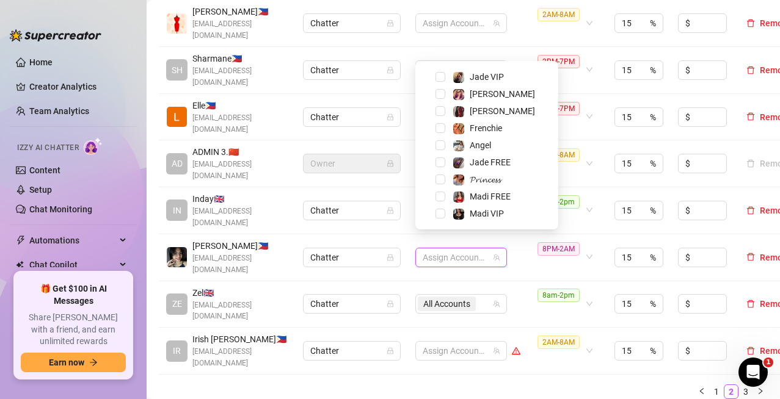
click at [547, 385] on ul "1 2 3" at bounding box center [463, 392] width 609 height 15
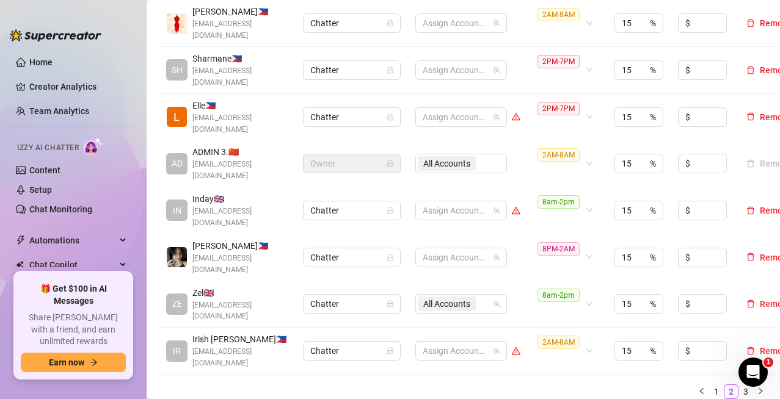
click at [739, 385] on link "3" at bounding box center [745, 391] width 13 height 13
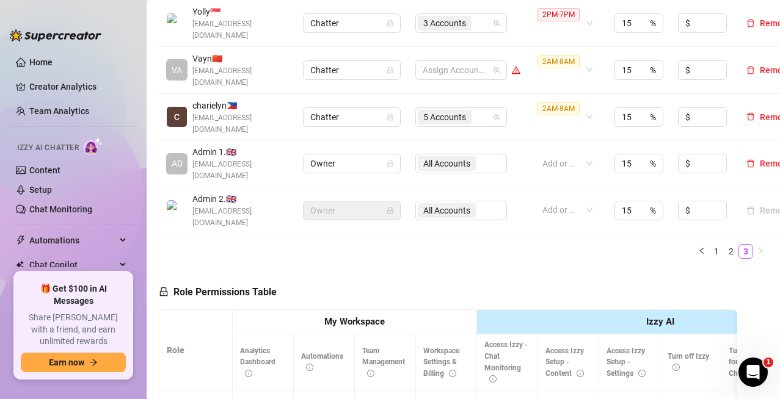
scroll to position [244, 0]
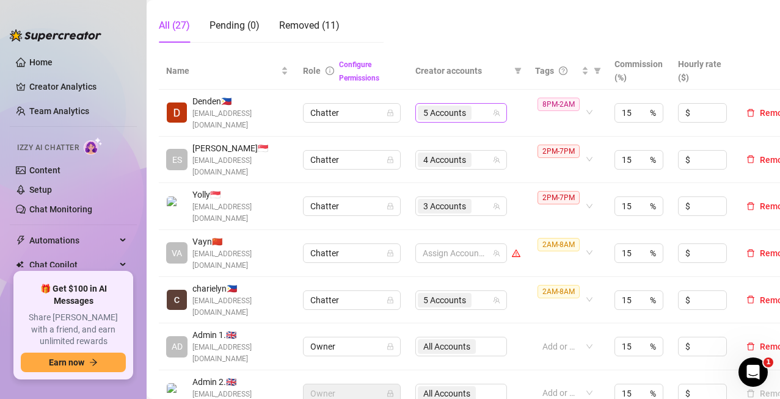
click at [482, 113] on div "5 Accounts" at bounding box center [455, 112] width 74 height 17
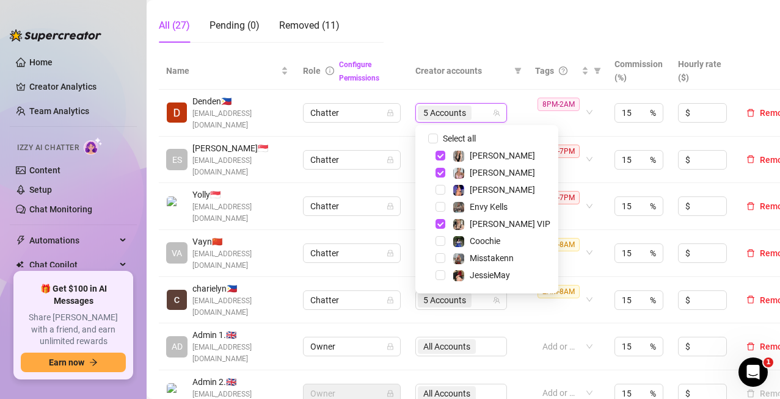
drag, startPoint x: 440, startPoint y: 158, endPoint x: 438, endPoint y: 178, distance: 20.2
click at [440, 158] on span "Select tree node" at bounding box center [440, 156] width 10 height 10
click at [438, 176] on span "Select tree node" at bounding box center [440, 173] width 10 height 10
click at [440, 225] on span "Select tree node" at bounding box center [440, 224] width 10 height 10
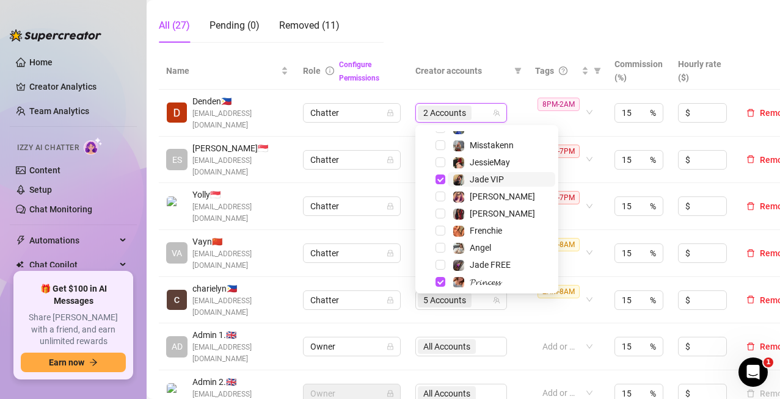
scroll to position [122, 0]
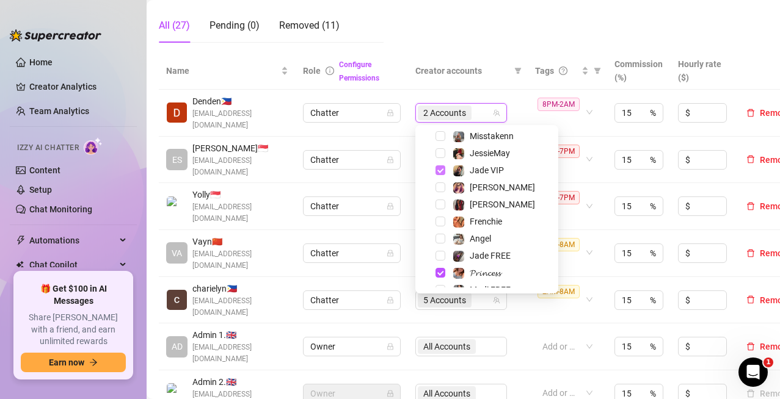
click at [443, 167] on span "Select tree node" at bounding box center [440, 171] width 10 height 10
click at [438, 274] on span "Select tree node" at bounding box center [440, 273] width 10 height 10
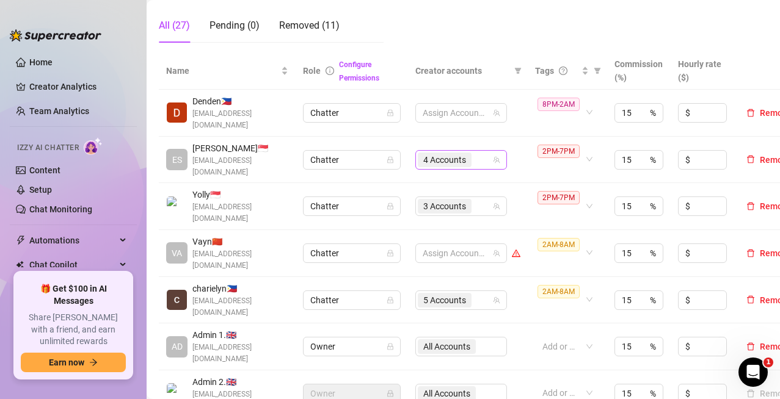
click at [482, 161] on div "4 Accounts" at bounding box center [455, 159] width 74 height 17
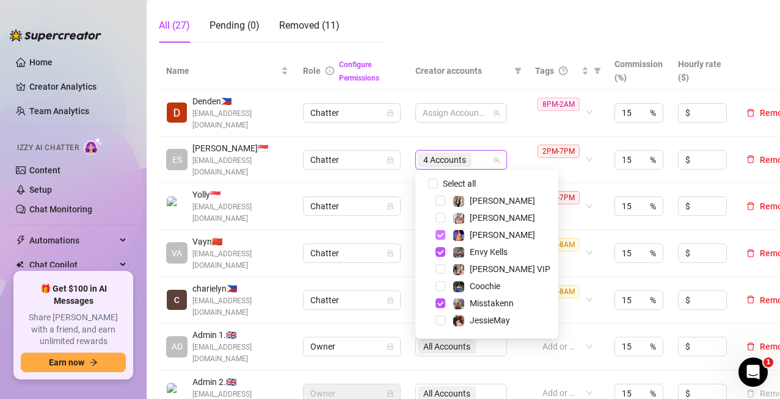
click at [443, 235] on span "Select tree node" at bounding box center [440, 235] width 10 height 10
click at [438, 248] on span "Select tree node" at bounding box center [440, 252] width 10 height 10
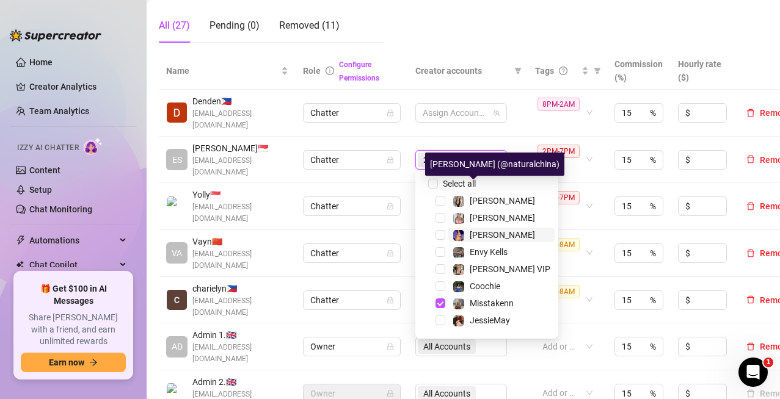
scroll to position [61, 0]
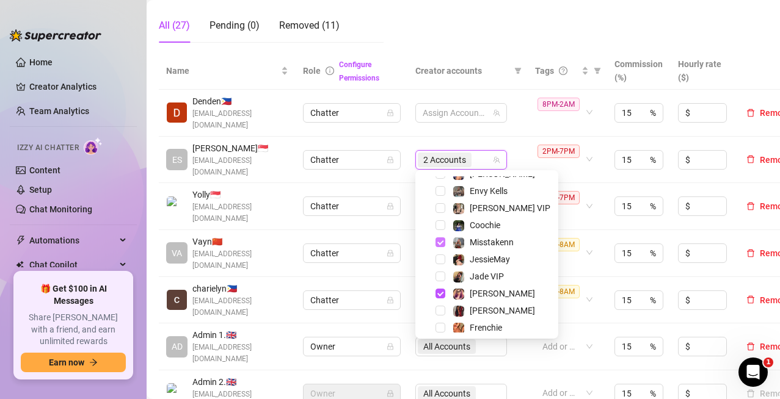
click at [441, 240] on span "Select tree node" at bounding box center [440, 243] width 10 height 10
click at [440, 286] on div "[PERSON_NAME]" at bounding box center [486, 293] width 137 height 15
click at [442, 292] on span "Select tree node" at bounding box center [440, 294] width 10 height 10
click at [518, 161] on td "Assign Accounts" at bounding box center [468, 160] width 120 height 47
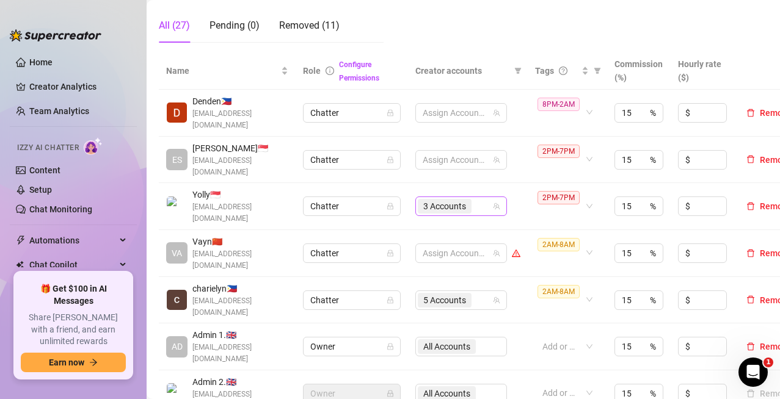
click at [476, 202] on input "search" at bounding box center [475, 206] width 2 height 15
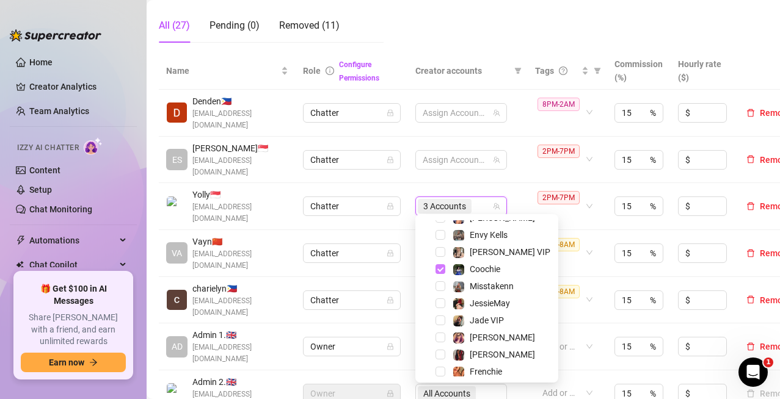
drag, startPoint x: 437, startPoint y: 267, endPoint x: 445, endPoint y: 269, distance: 7.7
click at [437, 266] on span "Select tree node" at bounding box center [440, 269] width 10 height 10
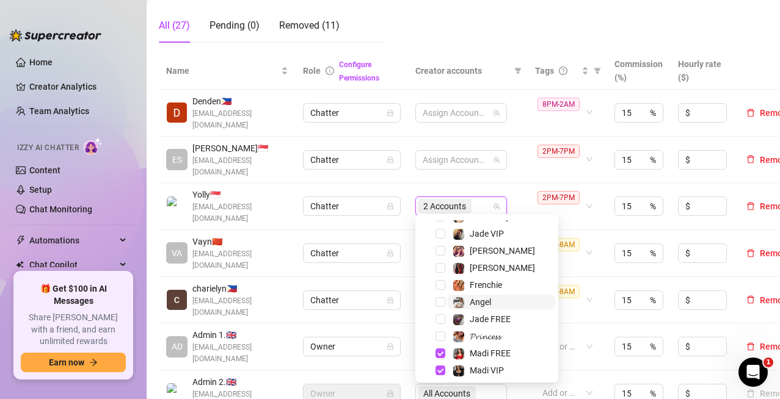
scroll to position [151, 0]
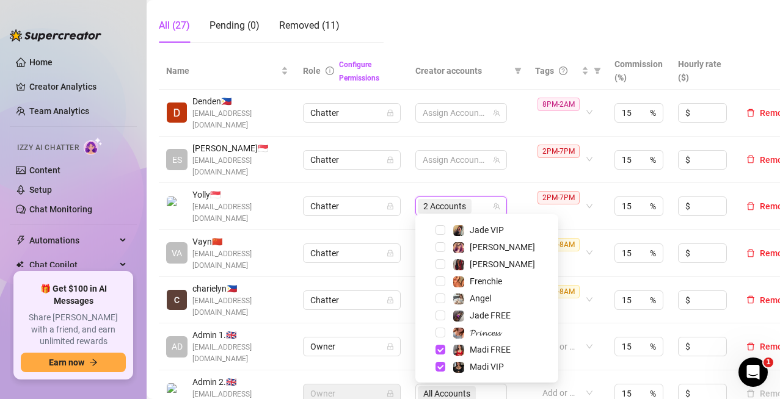
drag, startPoint x: 442, startPoint y: 351, endPoint x: 441, endPoint y: 358, distance: 7.4
click at [442, 350] on span "Select tree node" at bounding box center [440, 350] width 10 height 10
click at [438, 363] on span "Select tree node" at bounding box center [440, 367] width 10 height 10
click at [500, 178] on td "Assign Accounts" at bounding box center [468, 160] width 120 height 47
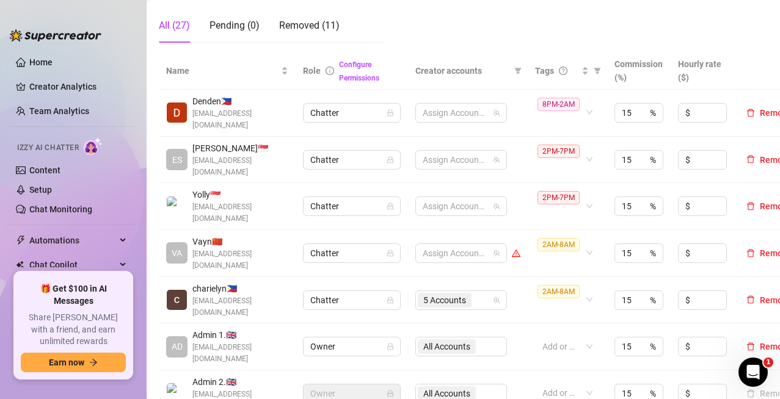
click at [526, 201] on td "Assign Accounts" at bounding box center [468, 206] width 120 height 47
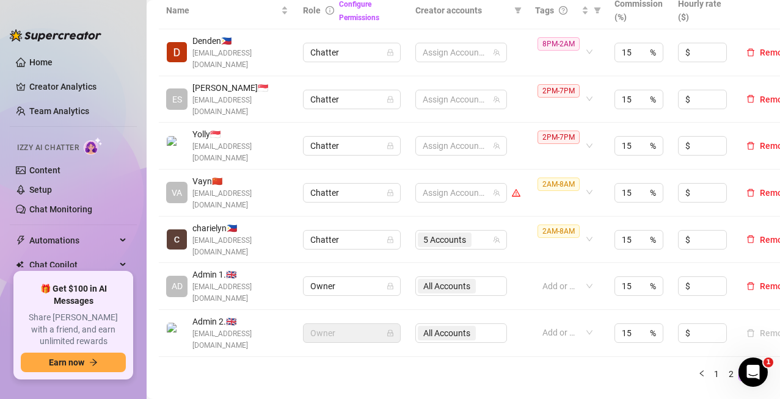
scroll to position [305, 0]
click at [473, 234] on div "5 Accounts" at bounding box center [446, 239] width 56 height 17
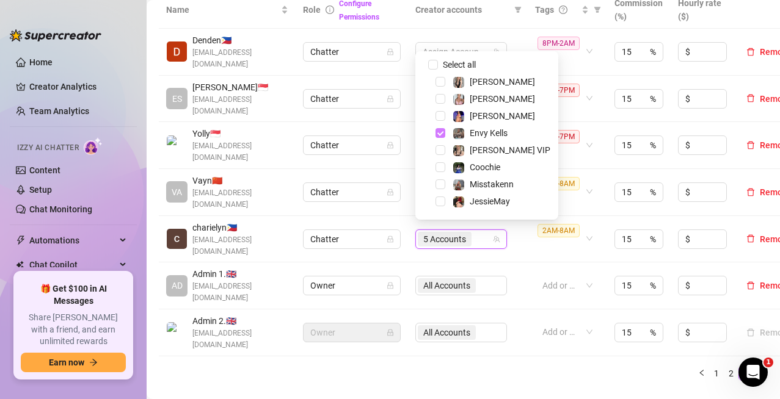
click at [440, 133] on span "Select tree node" at bounding box center [440, 133] width 10 height 10
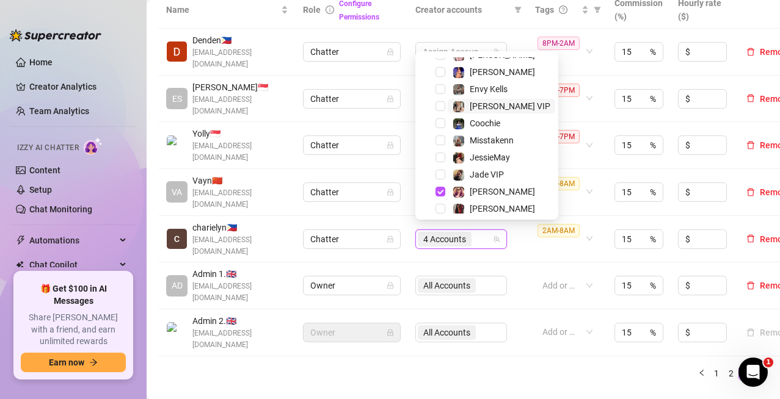
scroll to position [151, 0]
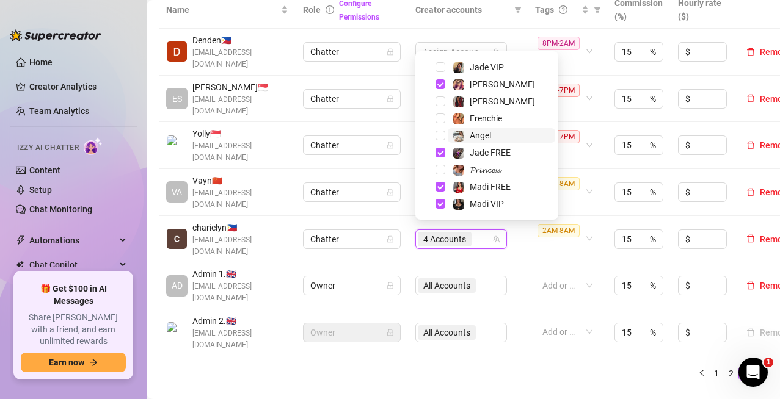
drag, startPoint x: 436, startPoint y: 83, endPoint x: 450, endPoint y: 129, distance: 48.5
click at [437, 83] on span "Select tree node" at bounding box center [440, 84] width 10 height 10
drag, startPoint x: 437, startPoint y: 154, endPoint x: 445, endPoint y: 172, distance: 19.7
click at [438, 154] on span "Select tree node" at bounding box center [440, 153] width 10 height 10
click at [442, 186] on span "Select tree node" at bounding box center [440, 187] width 10 height 10
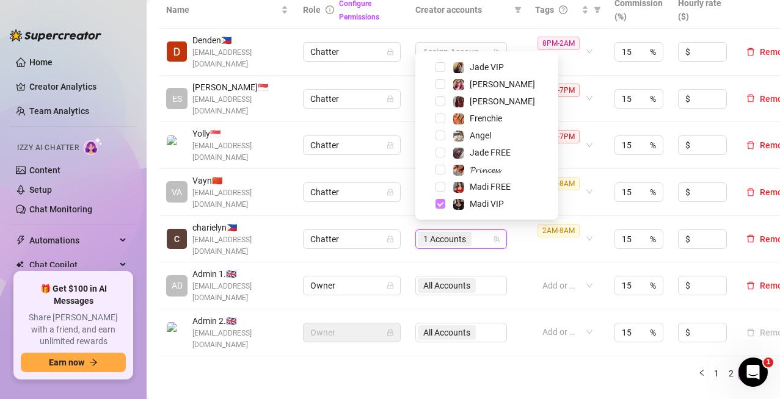
click at [444, 203] on span "Select tree node" at bounding box center [440, 204] width 10 height 10
click at [511, 253] on td "Assign Accounts" at bounding box center [468, 239] width 120 height 47
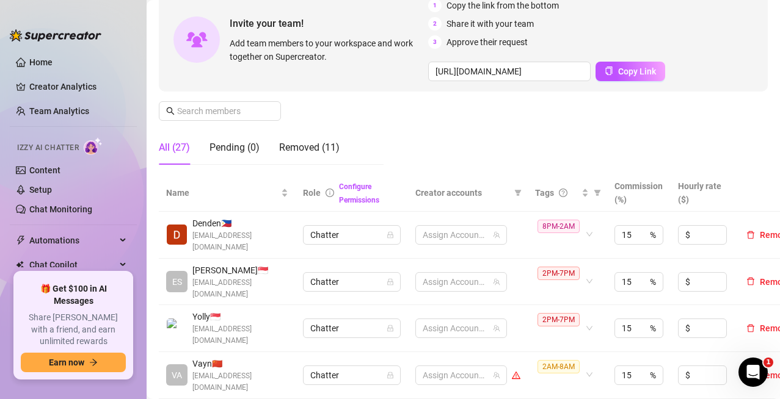
scroll to position [0, 0]
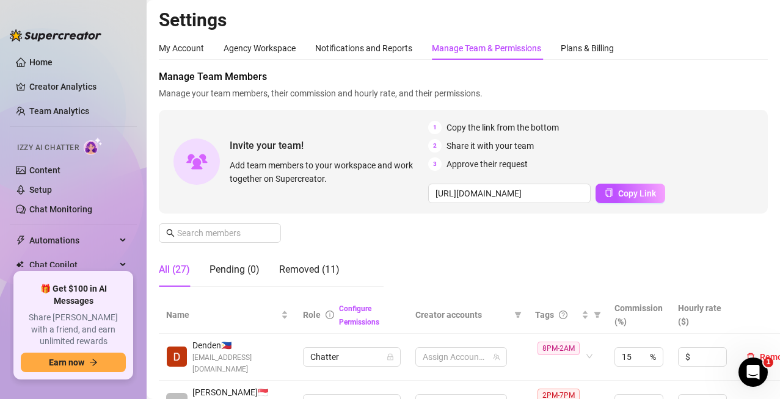
click at [693, 225] on div "Manage Team Members Manage your team members, their commission and hourly rate,…" at bounding box center [463, 183] width 609 height 227
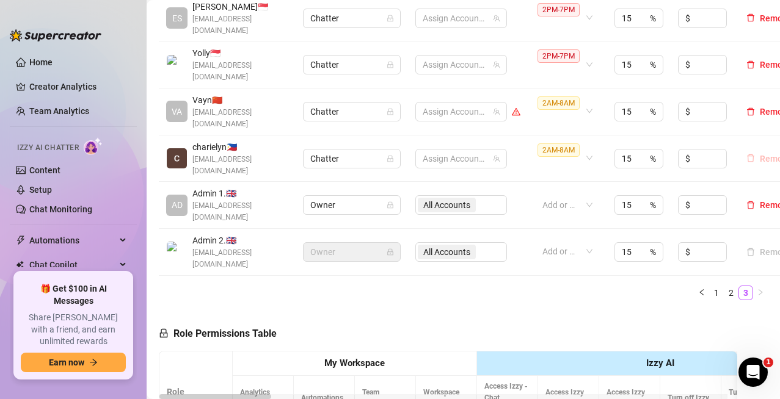
scroll to position [428, 0]
